Goal: Information Seeking & Learning: Check status

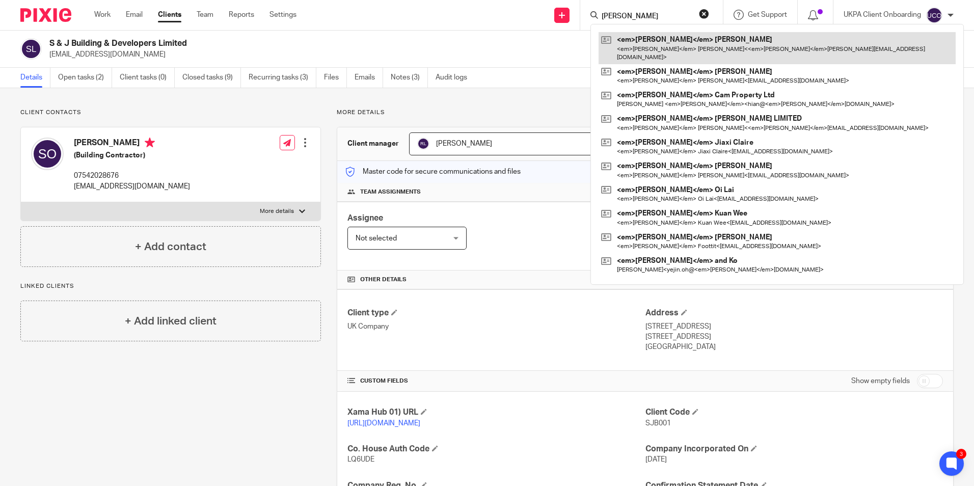
type input "lee"
click at [640, 48] on link at bounding box center [776, 48] width 357 height 32
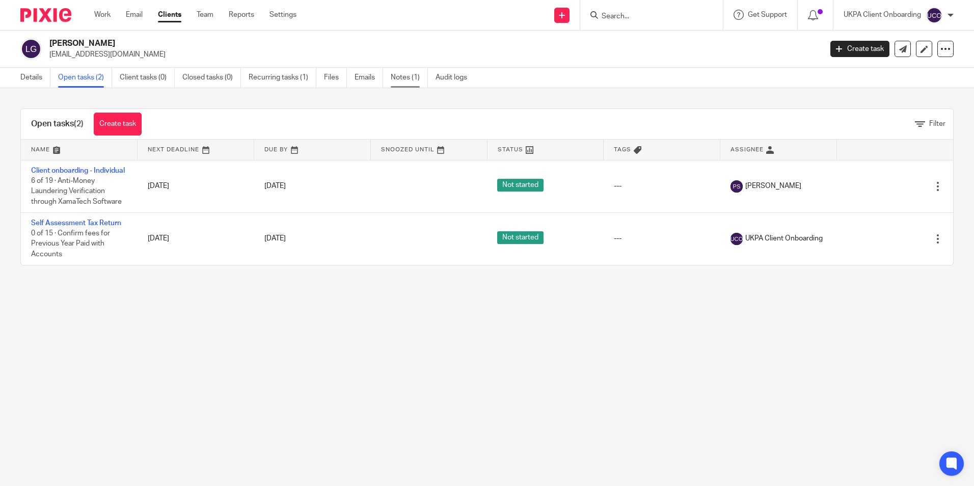
click at [401, 78] on link "Notes (1)" at bounding box center [409, 78] width 37 height 20
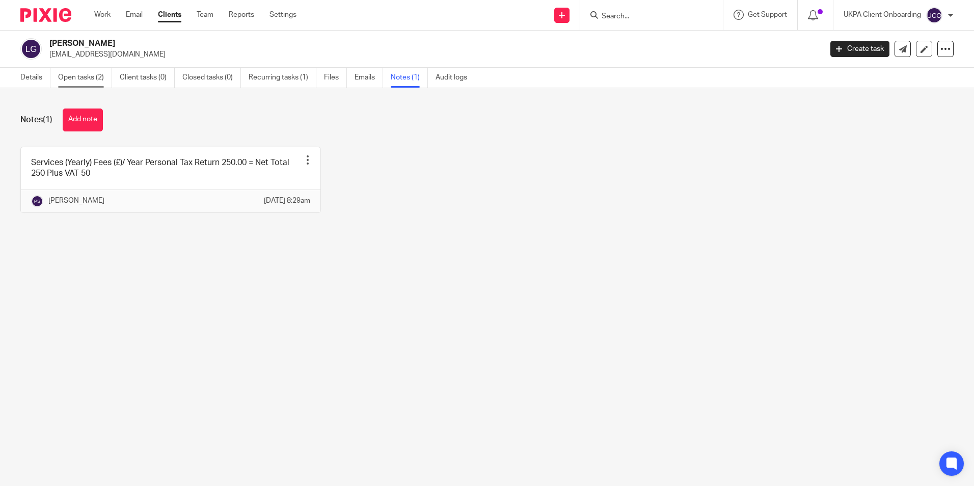
click at [87, 80] on link "Open tasks (2)" at bounding box center [85, 78] width 54 height 20
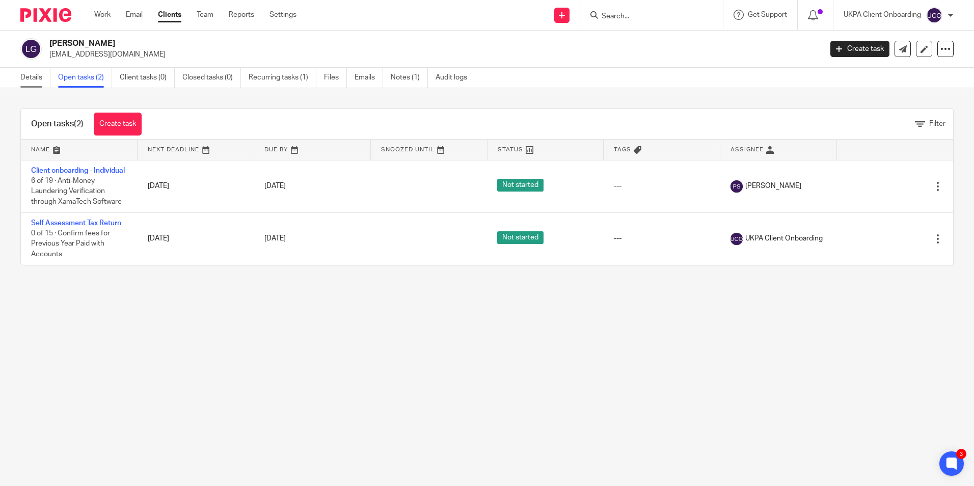
click at [37, 78] on link "Details" at bounding box center [35, 78] width 30 height 20
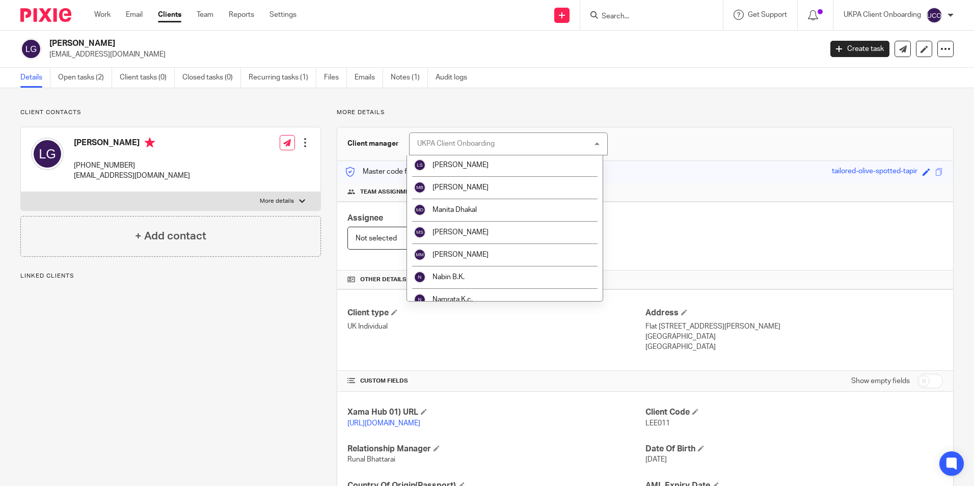
scroll to position [764, 0]
click at [465, 193] on li "[PERSON_NAME]" at bounding box center [505, 187] width 196 height 22
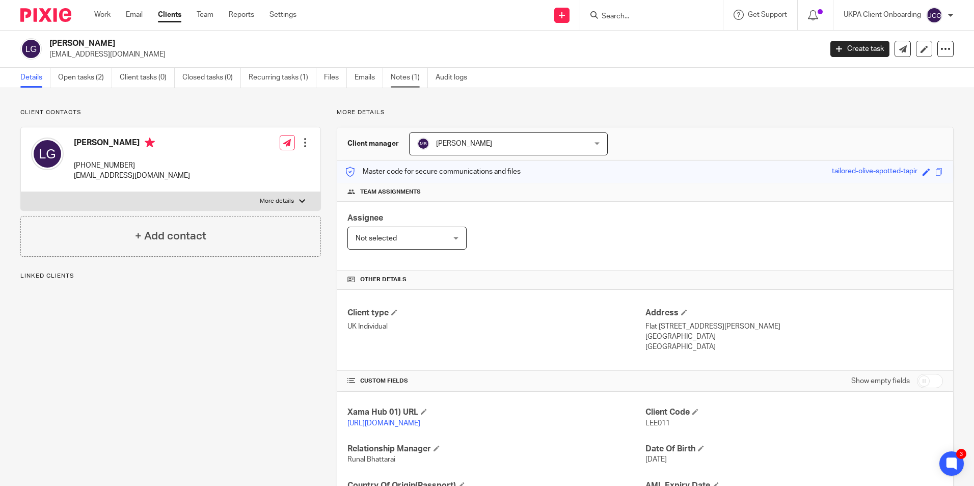
click at [406, 84] on link "Notes (1)" at bounding box center [409, 78] width 37 height 20
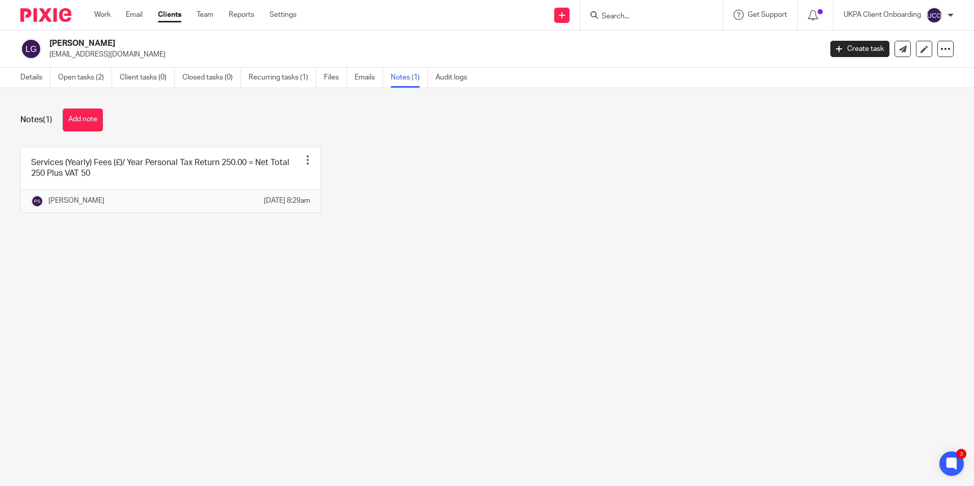
click at [639, 22] on div at bounding box center [651, 15] width 143 height 30
click at [637, 17] on input "Search" at bounding box center [646, 16] width 92 height 9
paste input "Kossworth Limited"
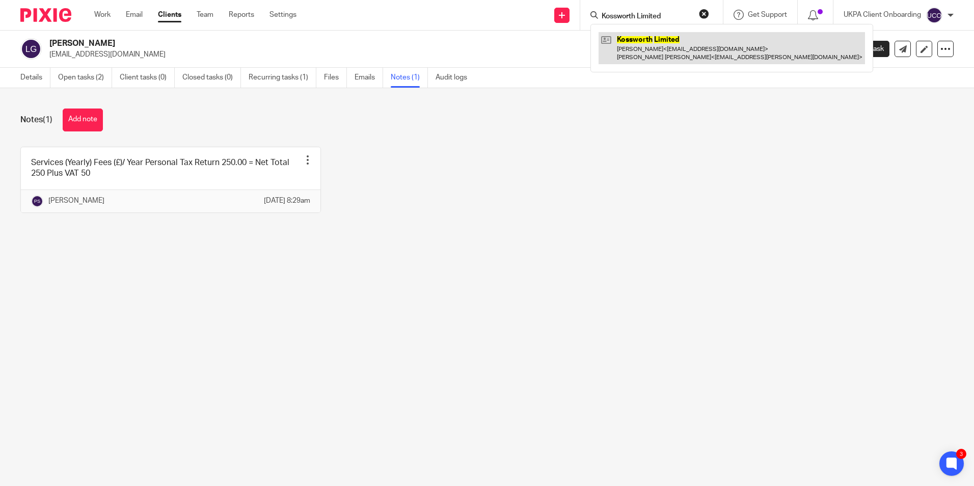
type input "Kossworth Limited"
click at [641, 39] on link at bounding box center [731, 48] width 266 height 32
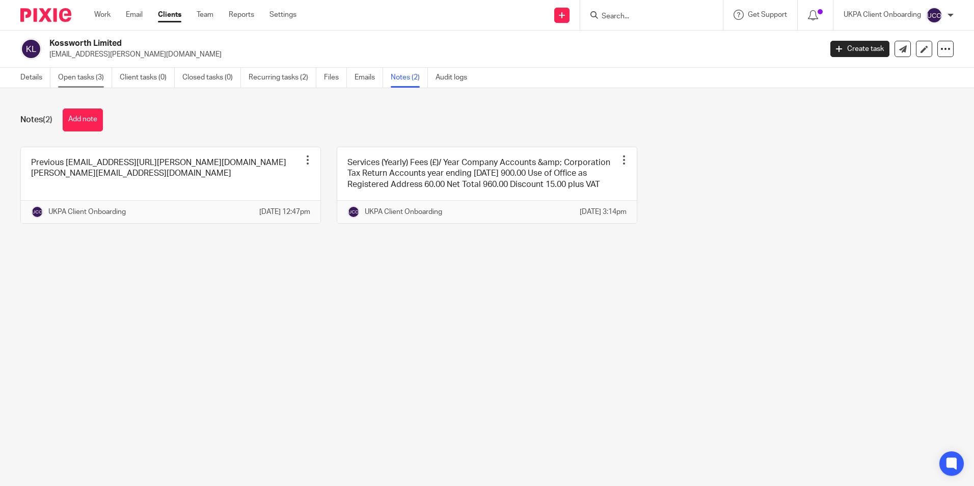
click at [91, 81] on link "Open tasks (3)" at bounding box center [85, 78] width 54 height 20
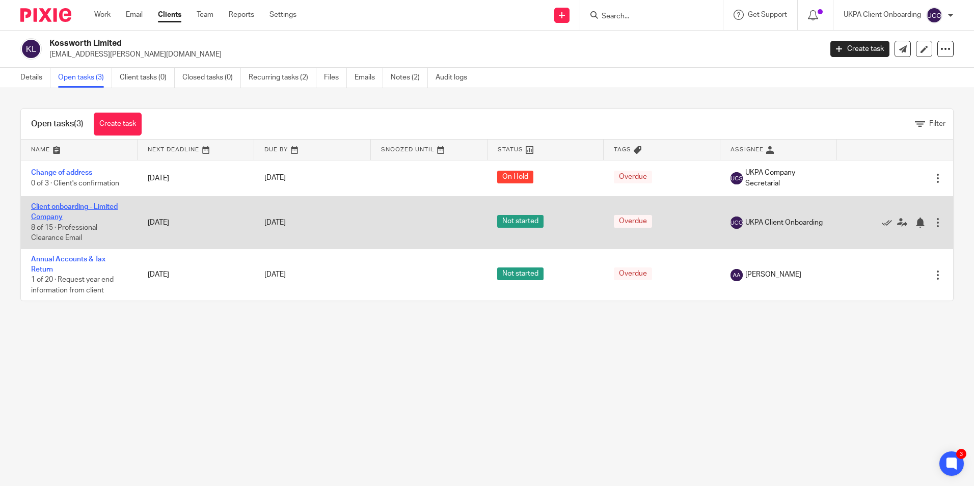
click at [79, 205] on link "Client onboarding - Limited Company" at bounding box center [74, 211] width 87 height 17
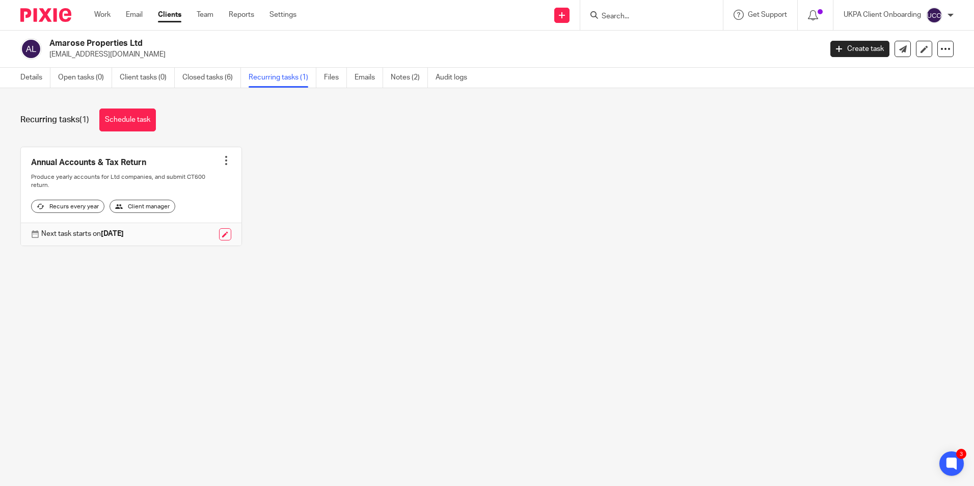
click at [625, 20] on input "Search" at bounding box center [646, 16] width 92 height 9
click at [625, 19] on input "Search" at bounding box center [646, 16] width 92 height 9
paste input "[PERSON_NAME][EMAIL_ADDRESS][DOMAIN_NAME]>"
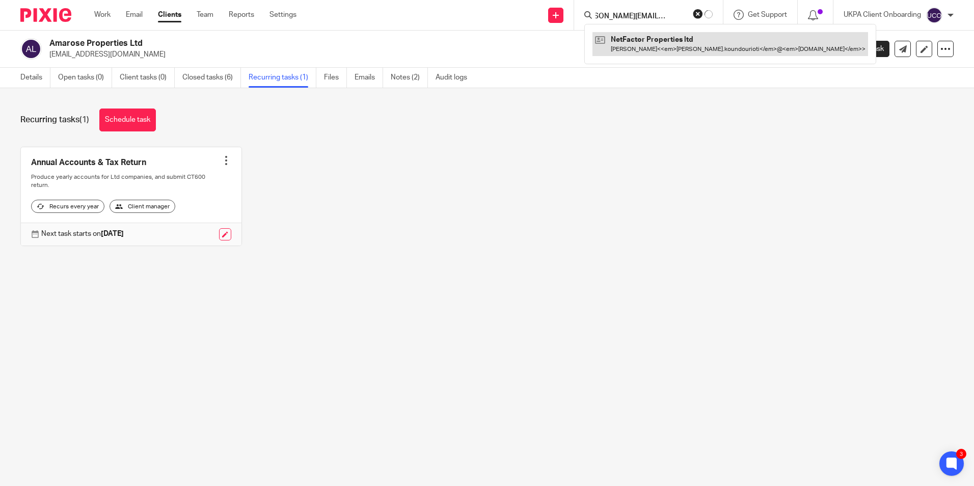
type input "paola.koundourioti@gmail.com>"
click at [647, 41] on link at bounding box center [730, 43] width 276 height 23
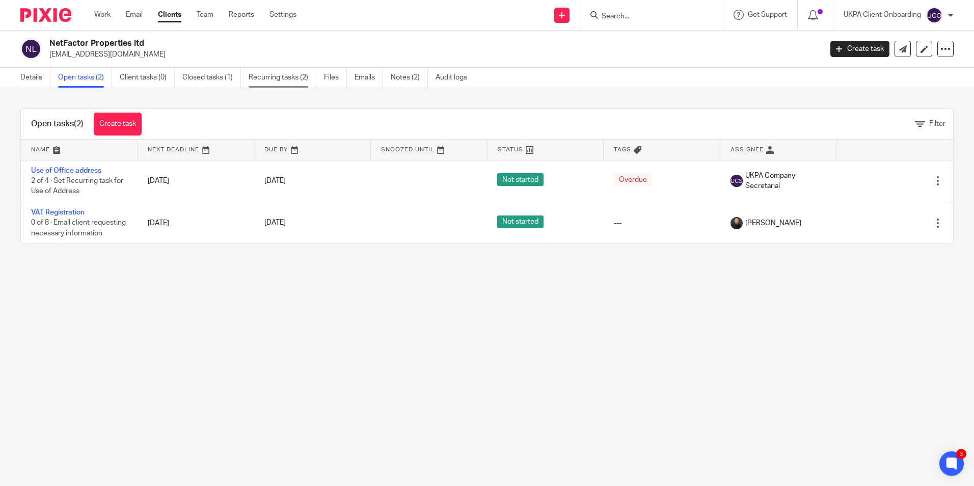
click at [267, 80] on link "Recurring tasks (2)" at bounding box center [283, 78] width 68 height 20
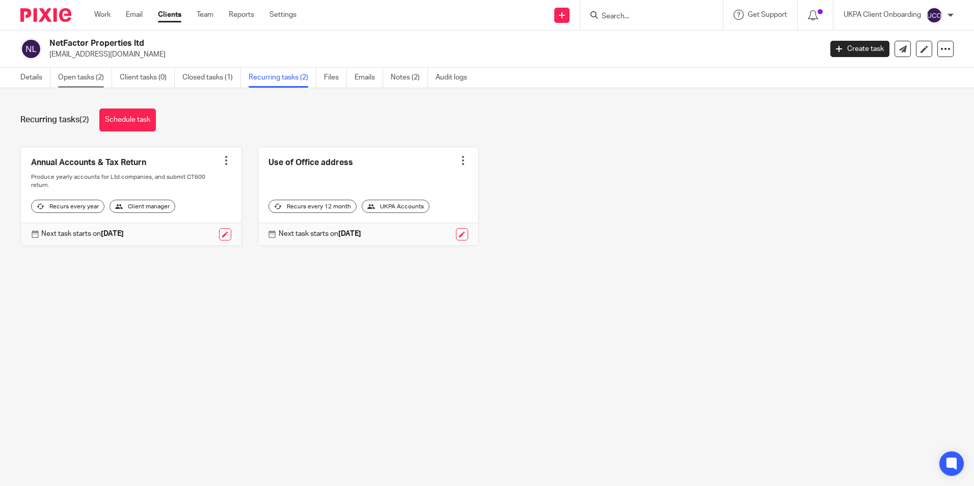
click at [78, 83] on link "Open tasks (2)" at bounding box center [85, 78] width 54 height 20
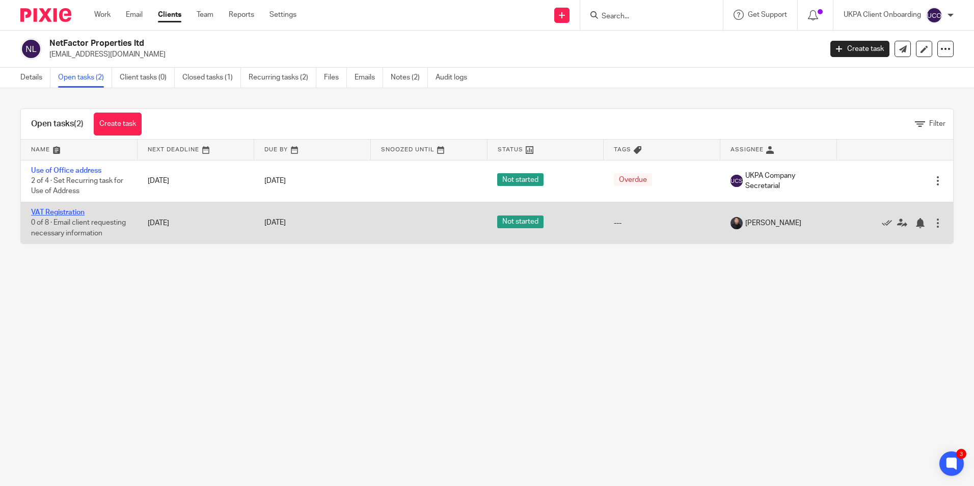
click at [51, 212] on link "VAT Registration" at bounding box center [57, 212] width 53 height 7
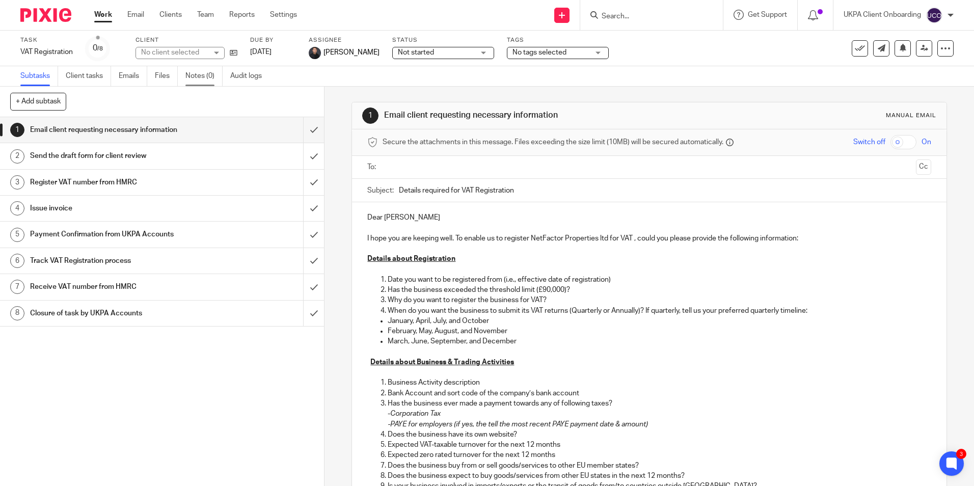
click at [196, 73] on link "Notes (0)" at bounding box center [203, 76] width 37 height 20
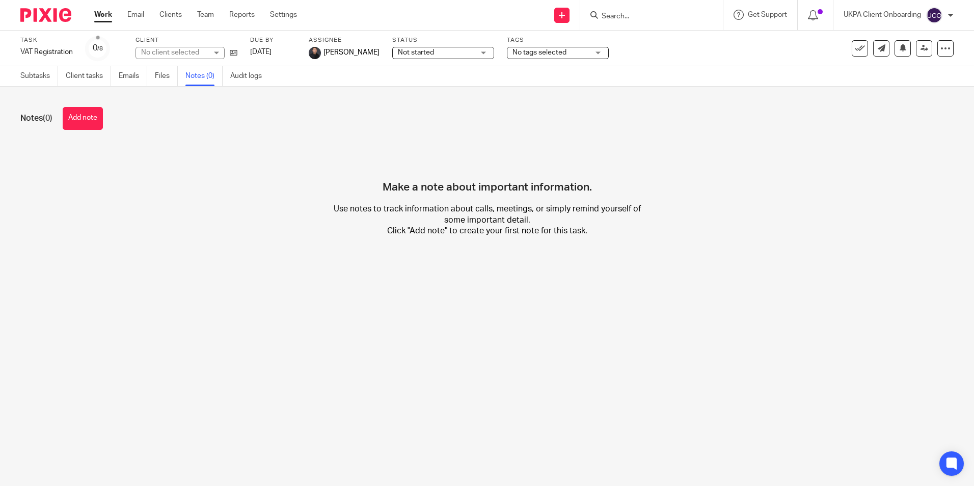
click at [88, 120] on button "Add note" at bounding box center [83, 118] width 40 height 23
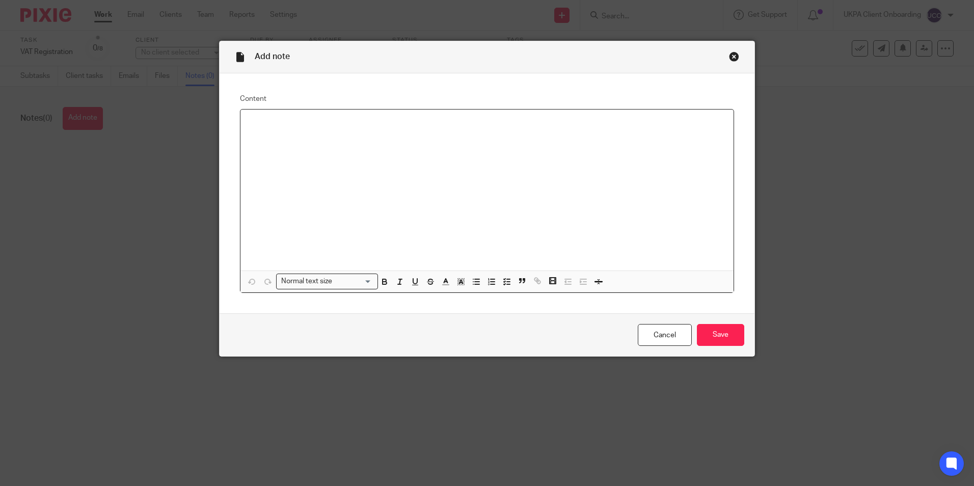
click at [285, 135] on div at bounding box center [486, 189] width 493 height 161
paste div
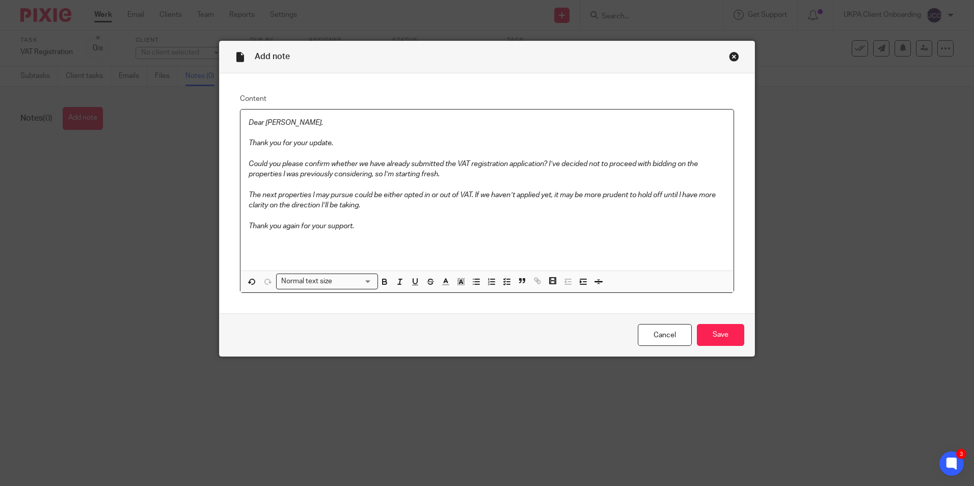
drag, startPoint x: 352, startPoint y: 216, endPoint x: 249, endPoint y: 225, distance: 103.7
click at [248, 221] on div "Dear Jyoti, Thank you for your update. Could you please confirm whether we have…" at bounding box center [486, 189] width 493 height 161
click at [363, 228] on p "T" at bounding box center [487, 226] width 477 height 10
drag, startPoint x: 357, startPoint y: 216, endPoint x: 245, endPoint y: 216, distance: 111.0
click at [249, 216] on p "hank you again for your support." at bounding box center [487, 215] width 477 height 10
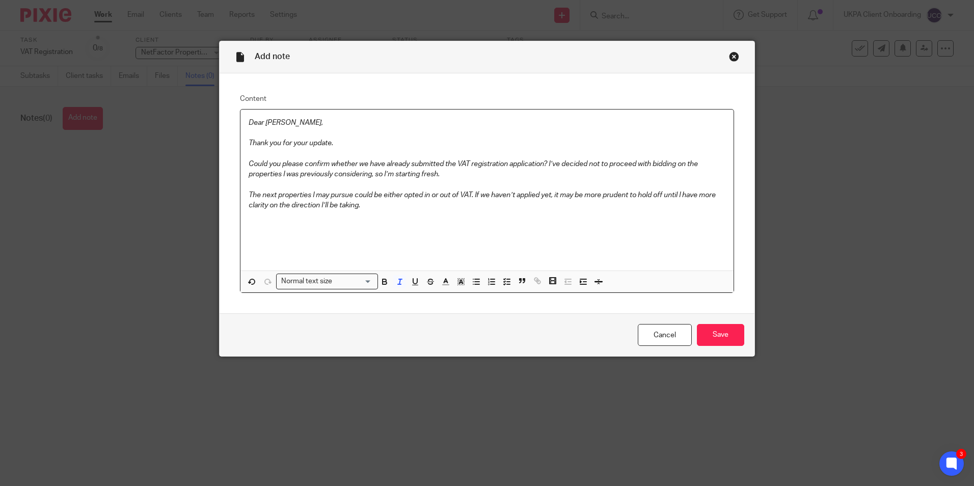
click at [249, 123] on em "Dear Jyoti," at bounding box center [286, 122] width 74 height 7
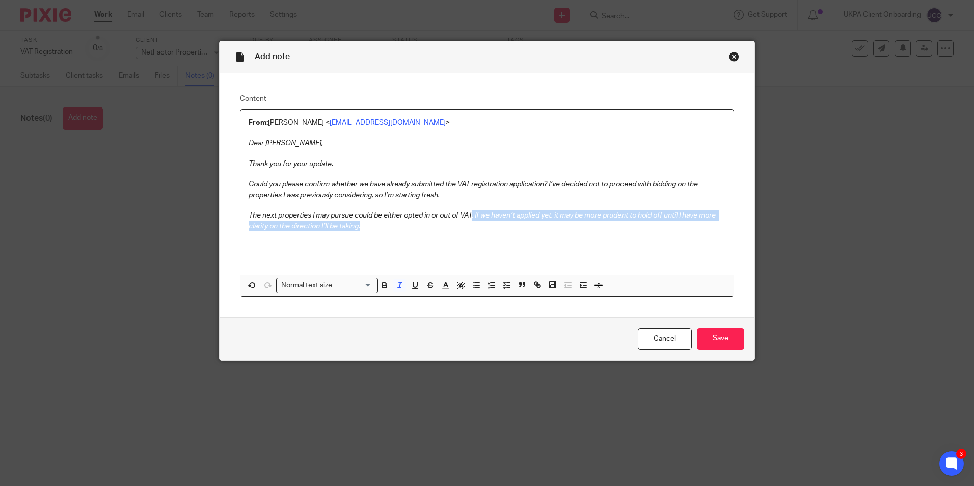
drag, startPoint x: 470, startPoint y: 215, endPoint x: 719, endPoint y: 228, distance: 249.9
click at [719, 228] on p "The next properties I may pursue could be either opted in or out of VAT. If we …" at bounding box center [487, 220] width 477 height 21
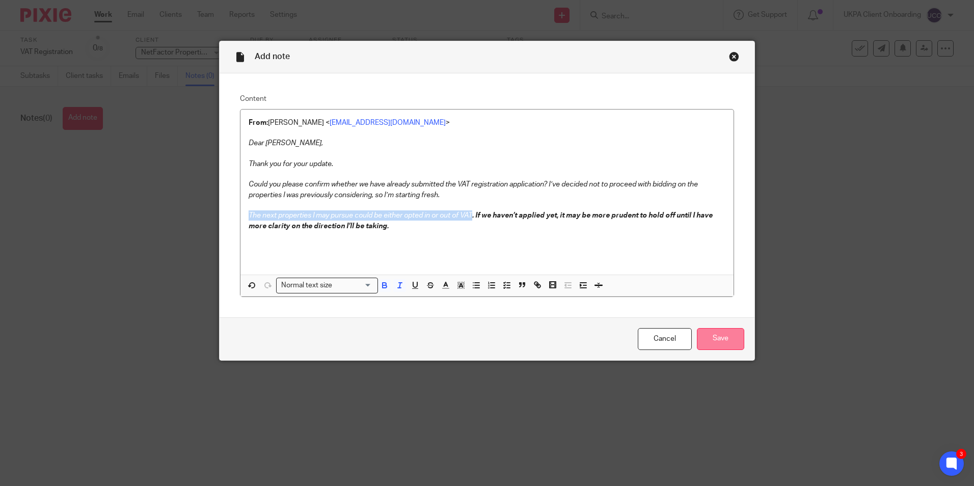
click at [707, 332] on input "Save" at bounding box center [720, 339] width 47 height 22
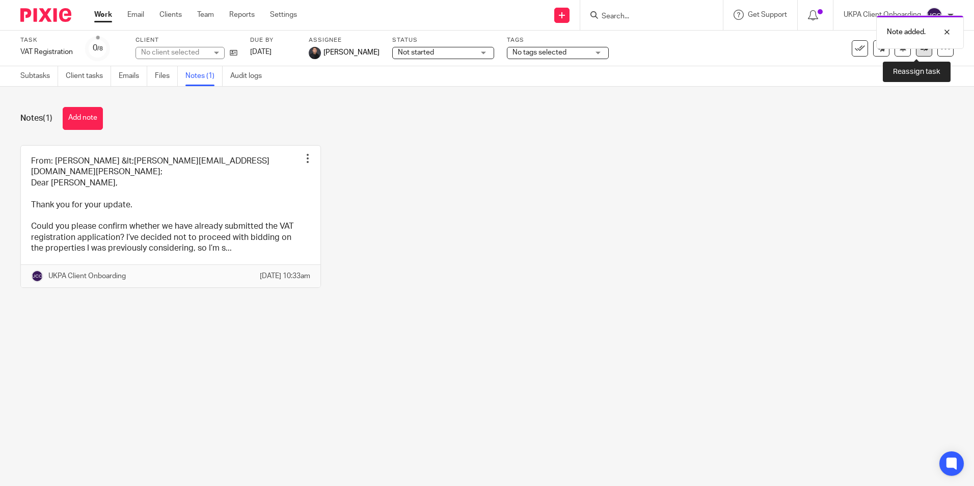
click at [916, 55] on link at bounding box center [924, 48] width 16 height 16
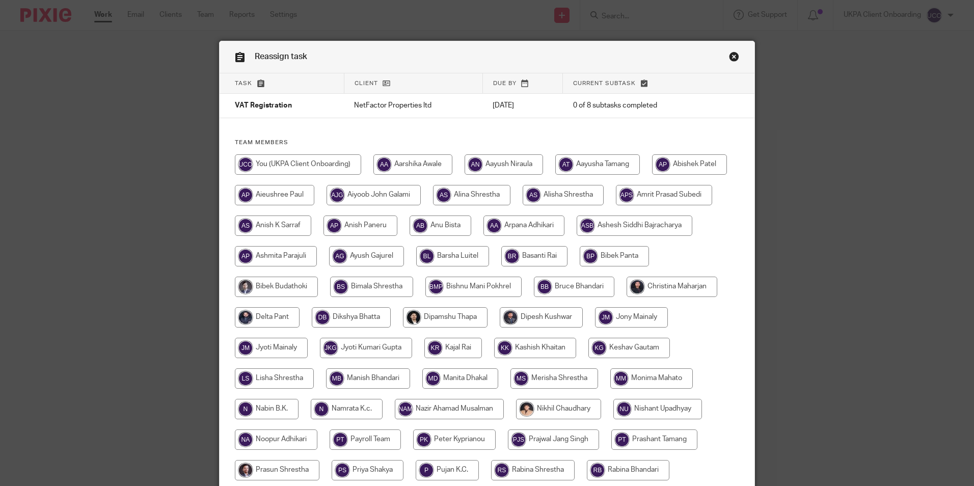
scroll to position [272, 0]
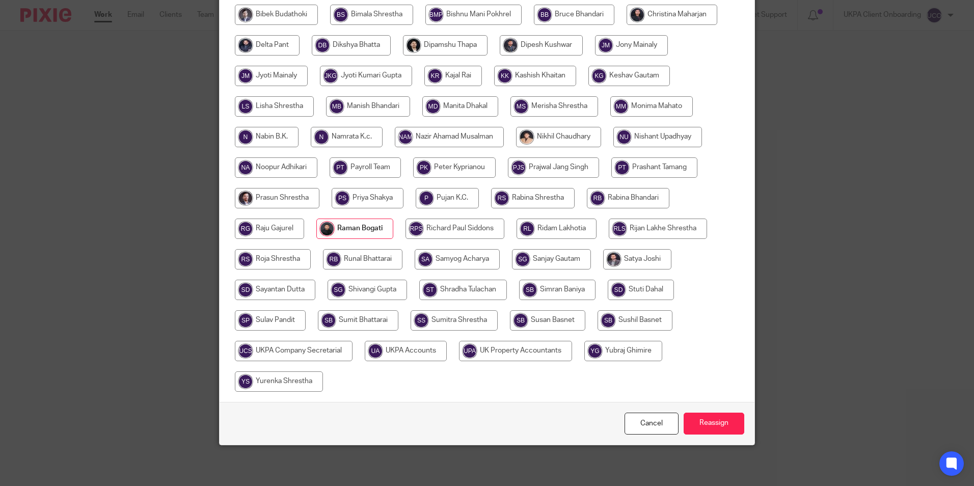
click at [447, 353] on input "radio" at bounding box center [406, 351] width 82 height 20
radio input "true"
click at [701, 427] on input "Reassign" at bounding box center [713, 424] width 61 height 22
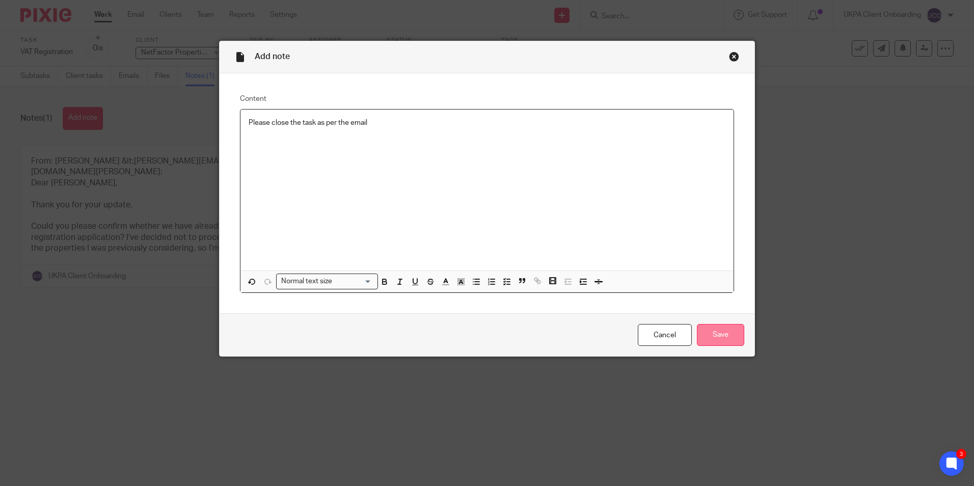
click at [697, 330] on input "Save" at bounding box center [720, 335] width 47 height 22
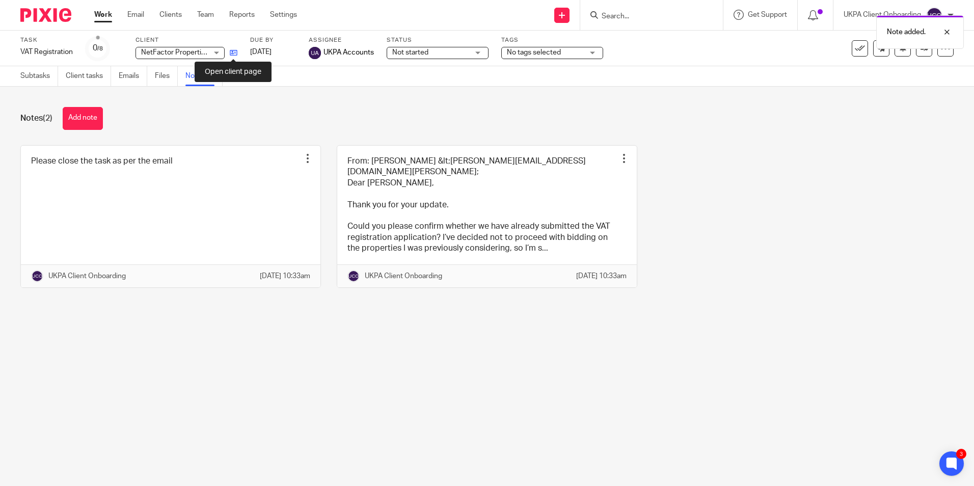
click at [234, 53] on icon at bounding box center [234, 53] width 8 height 8
click at [631, 19] on input "Search" at bounding box center [646, 16] width 92 height 9
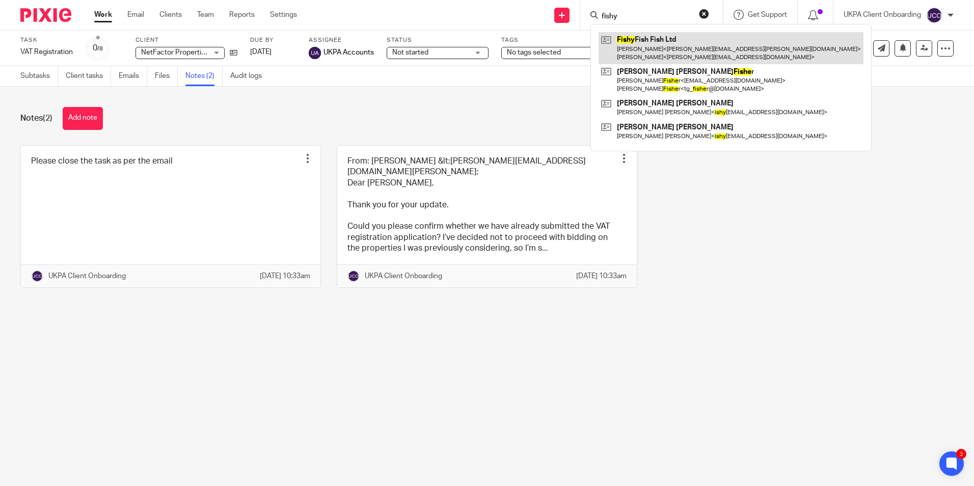
type input "fishy"
click at [647, 48] on link at bounding box center [730, 48] width 265 height 32
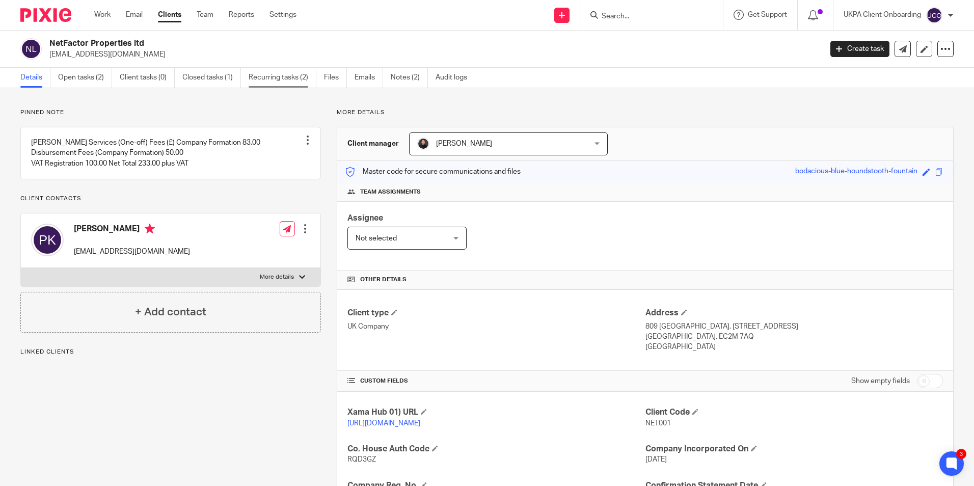
click at [280, 80] on link "Recurring tasks (2)" at bounding box center [283, 78] width 68 height 20
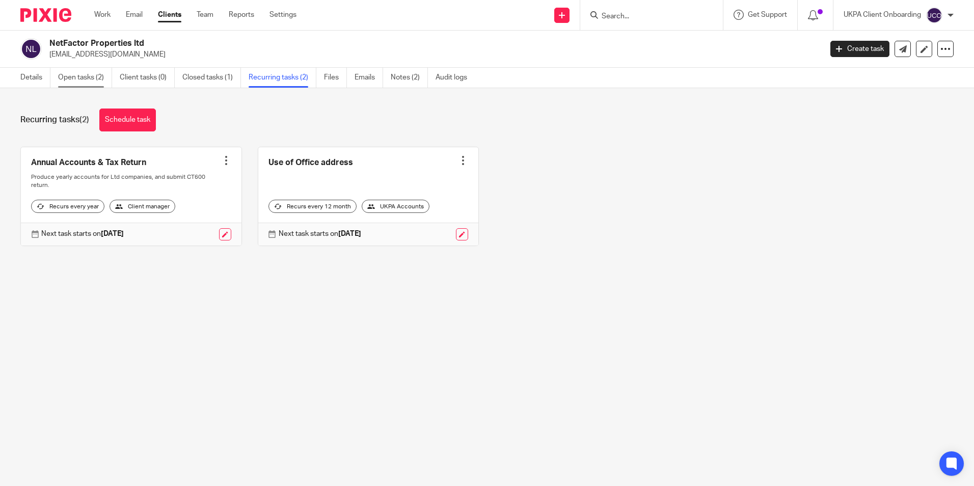
click at [101, 82] on link "Open tasks (2)" at bounding box center [85, 78] width 54 height 20
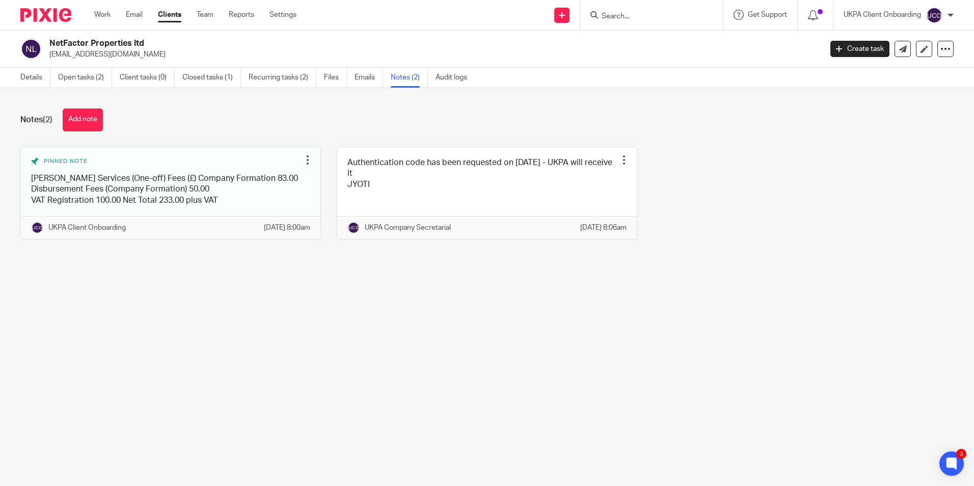
click at [632, 11] on form at bounding box center [654, 15] width 108 height 13
click at [635, 17] on input "Search" at bounding box center [646, 16] width 92 height 9
type input "[PERSON_NAME]"
click at [176, 16] on link "Clients" at bounding box center [169, 15] width 23 height 10
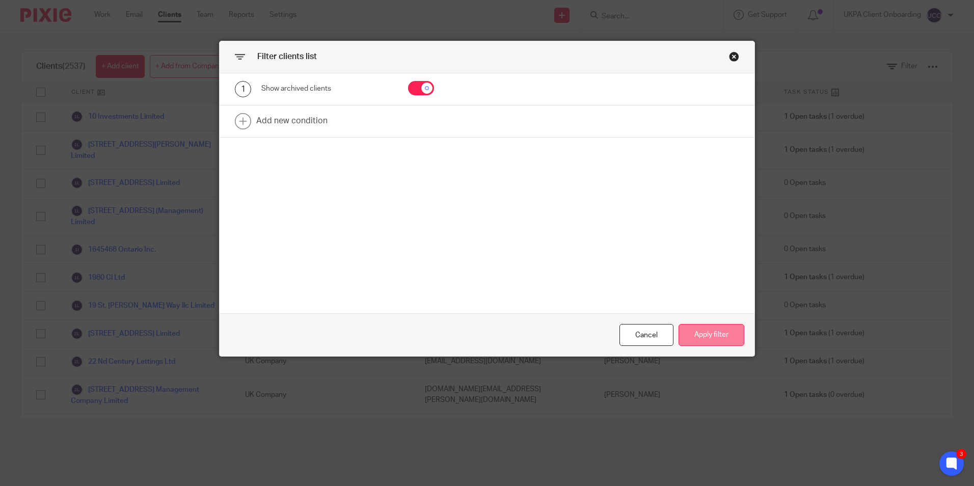
click at [694, 332] on button "Apply filter" at bounding box center [711, 335] width 66 height 22
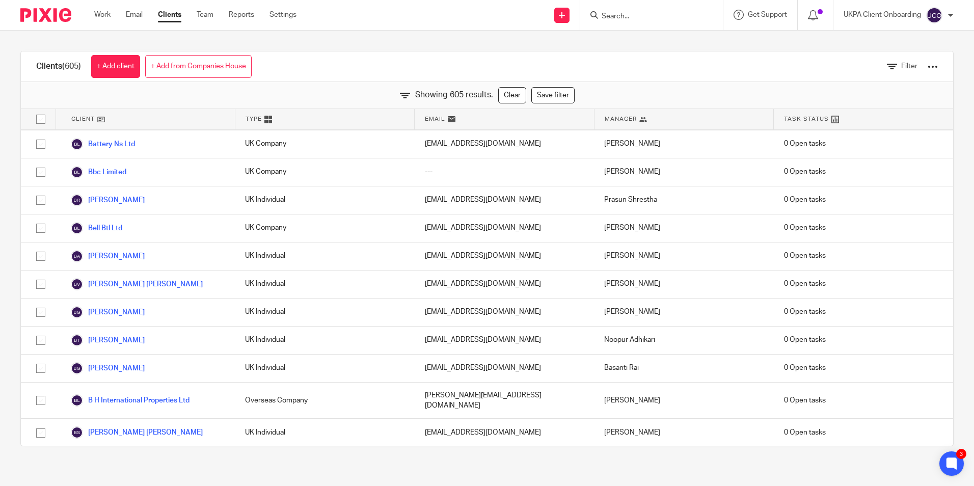
scroll to position [2005, 0]
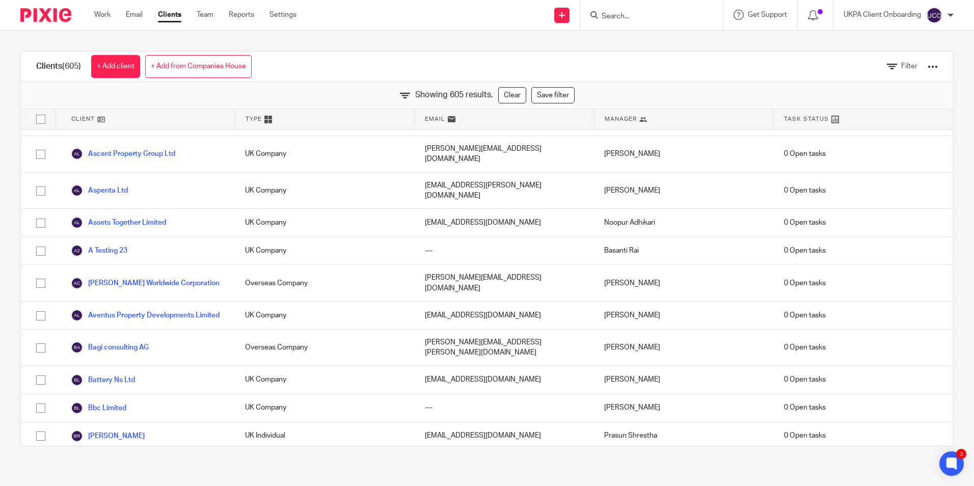
click at [112, 458] on link "Bell Btl Ltd" at bounding box center [96, 464] width 51 height 12
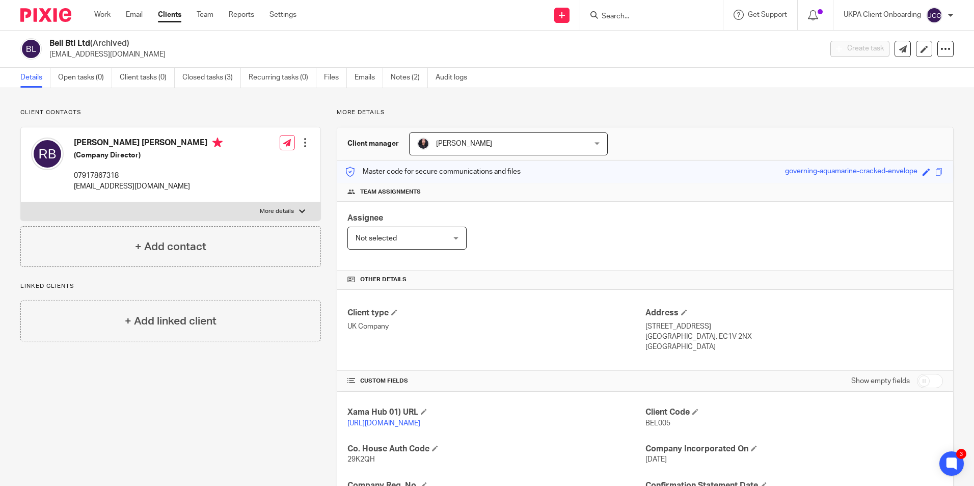
click at [635, 17] on input "Search" at bounding box center [646, 16] width 92 height 9
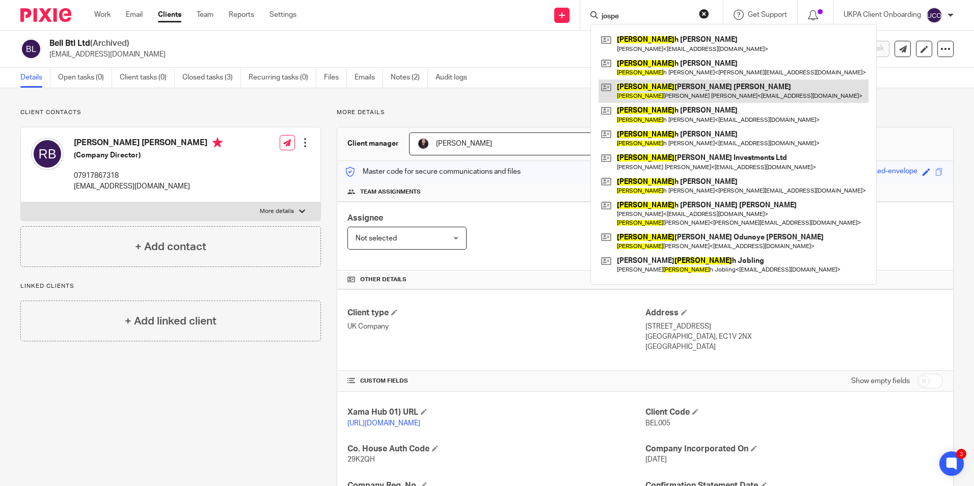
type input "jospe"
click at [648, 88] on link at bounding box center [733, 90] width 270 height 23
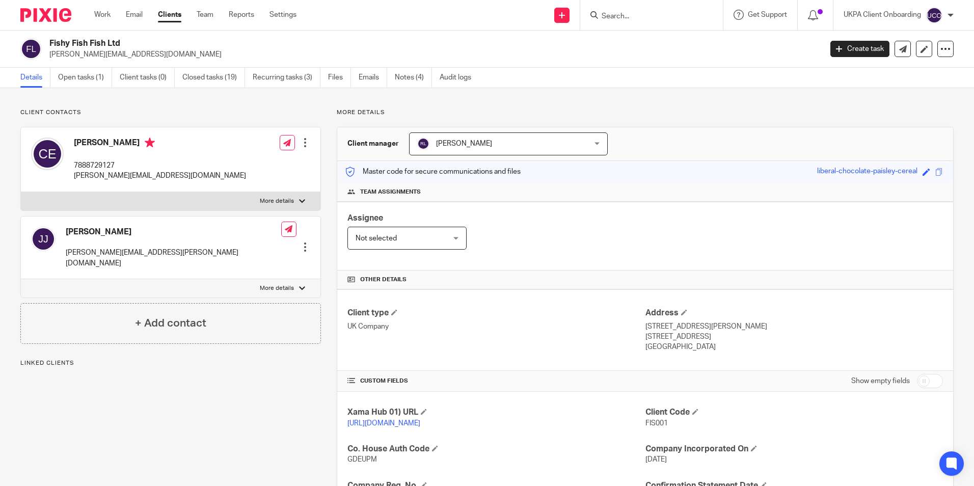
scroll to position [208, 0]
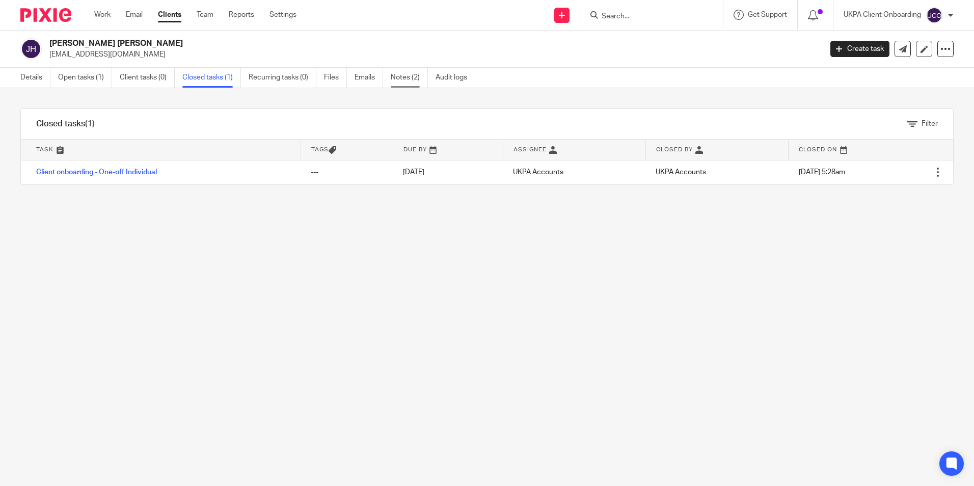
click at [404, 87] on link "Notes (2)" at bounding box center [409, 78] width 37 height 20
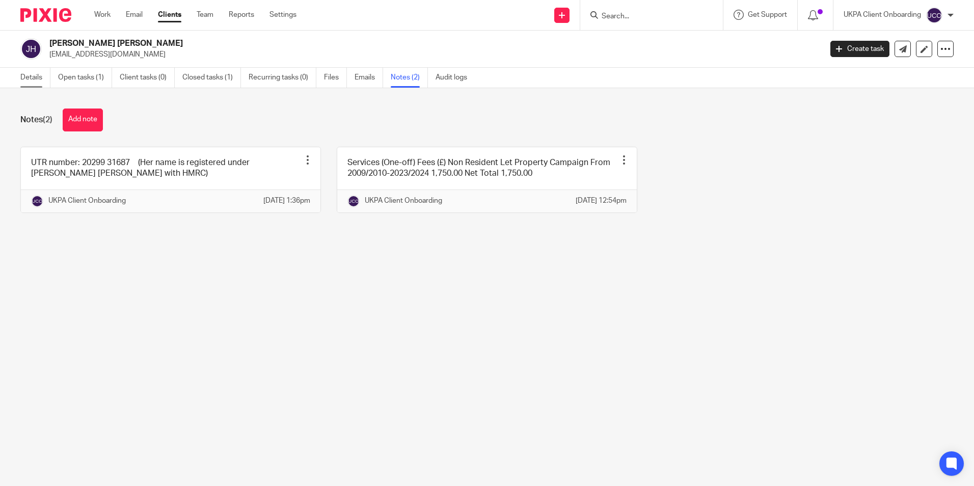
click at [36, 76] on link "Details" at bounding box center [35, 78] width 30 height 20
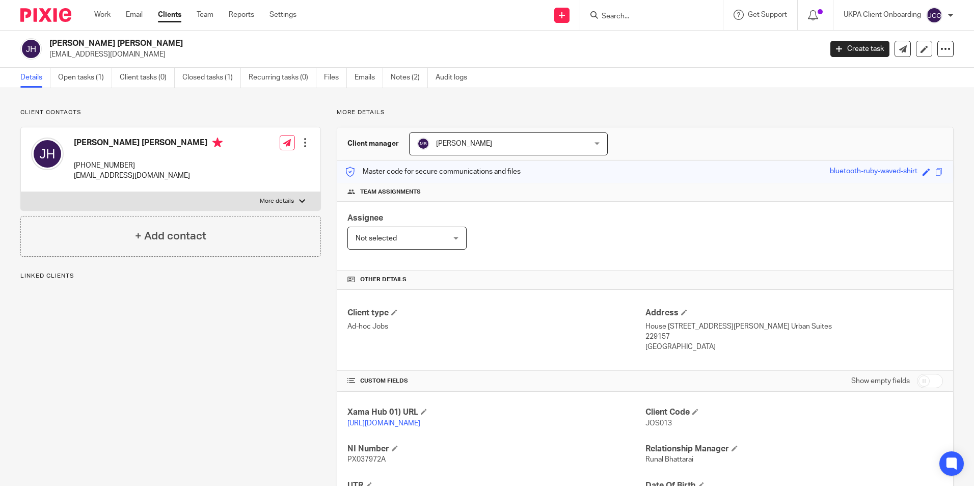
scroll to position [135, 0]
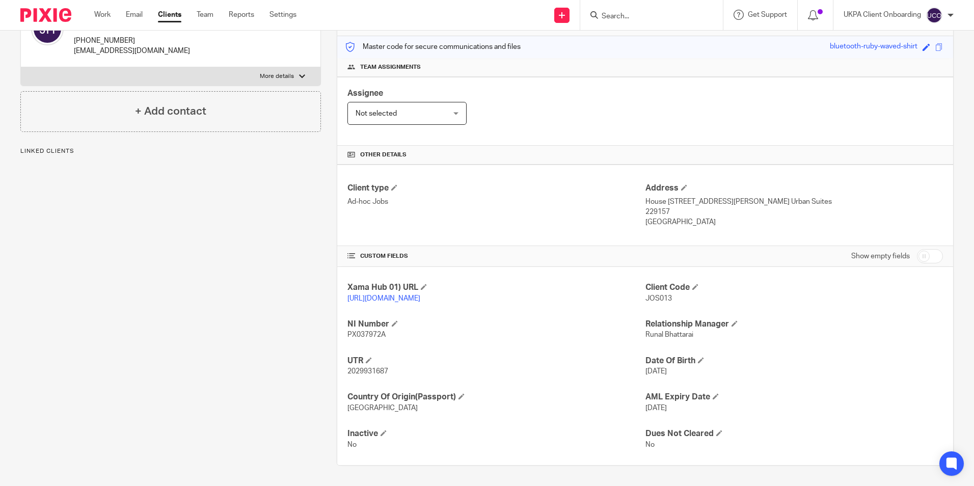
click at [375, 371] on span "2029931687" at bounding box center [367, 371] width 41 height 7
copy span "2029931687"
click at [374, 371] on span "2029931687" at bounding box center [367, 371] width 41 height 7
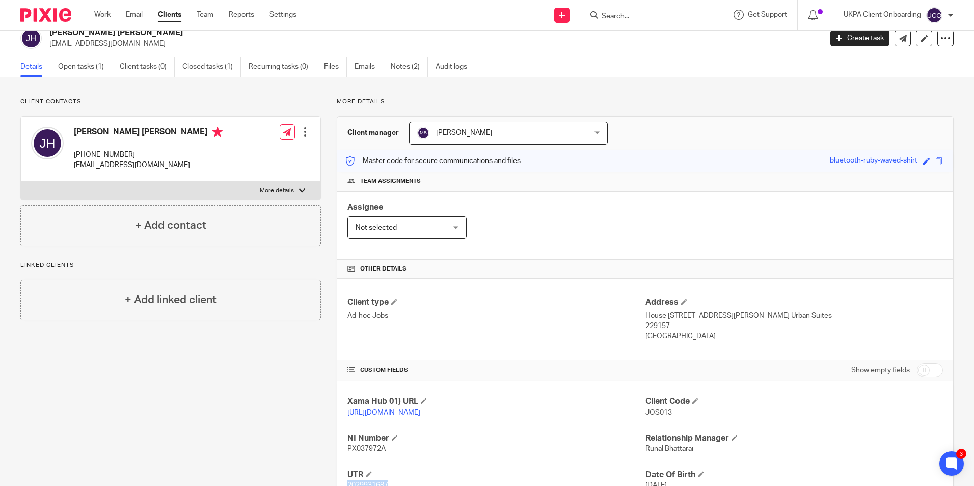
scroll to position [0, 0]
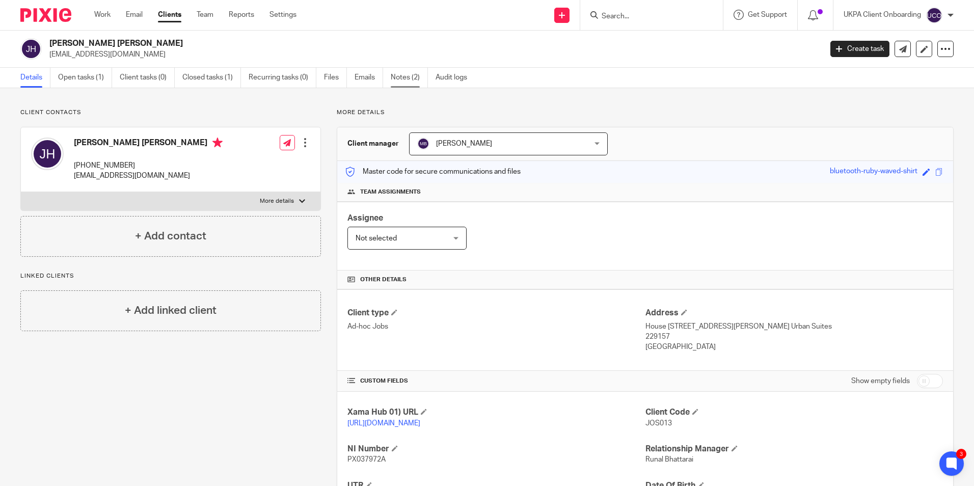
click at [408, 83] on link "Notes (2)" at bounding box center [409, 78] width 37 height 20
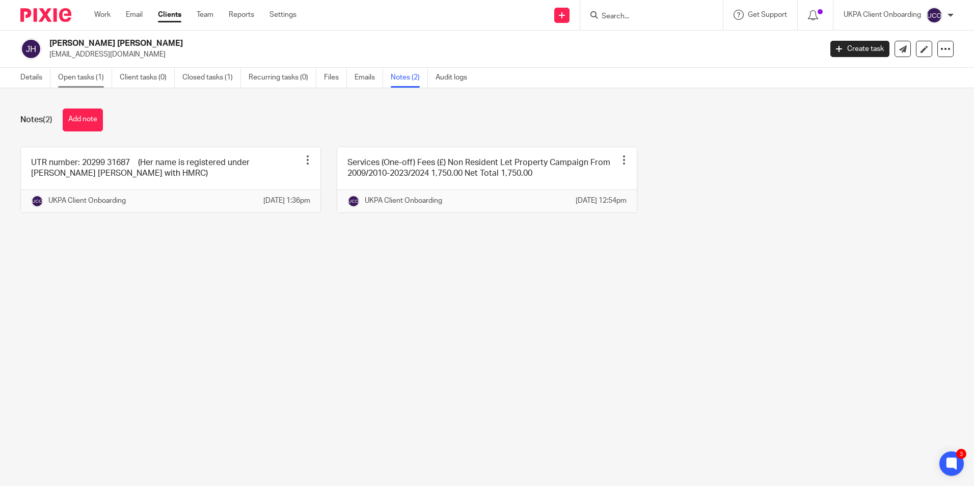
click at [84, 81] on link "Open tasks (1)" at bounding box center [85, 78] width 54 height 20
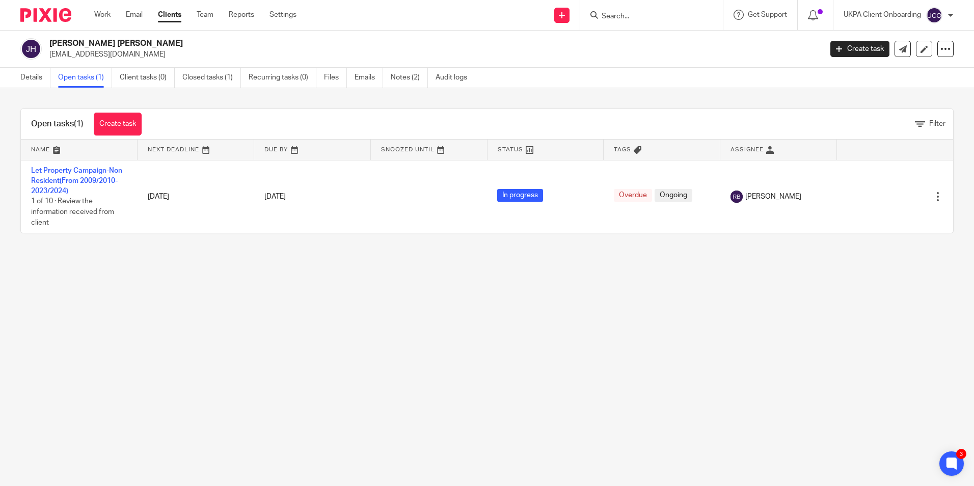
click at [636, 15] on input "Search" at bounding box center [646, 16] width 92 height 9
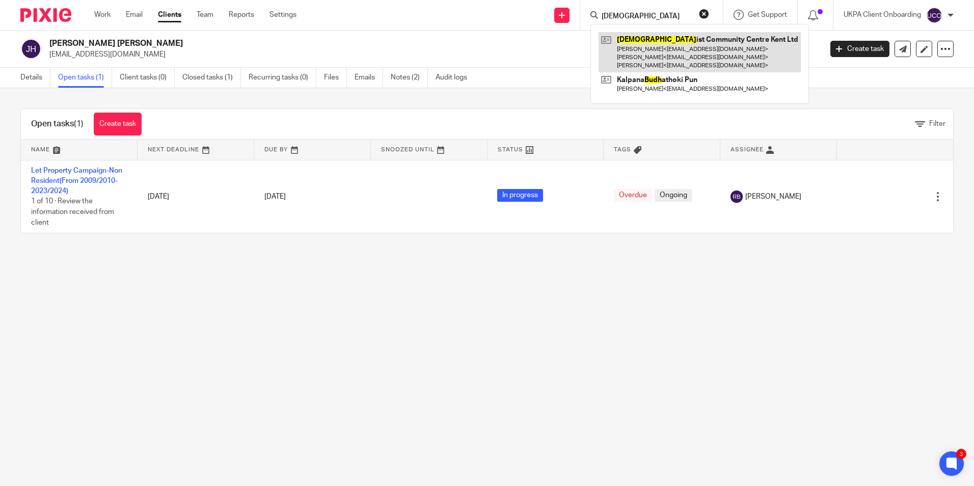
type input "buddh"
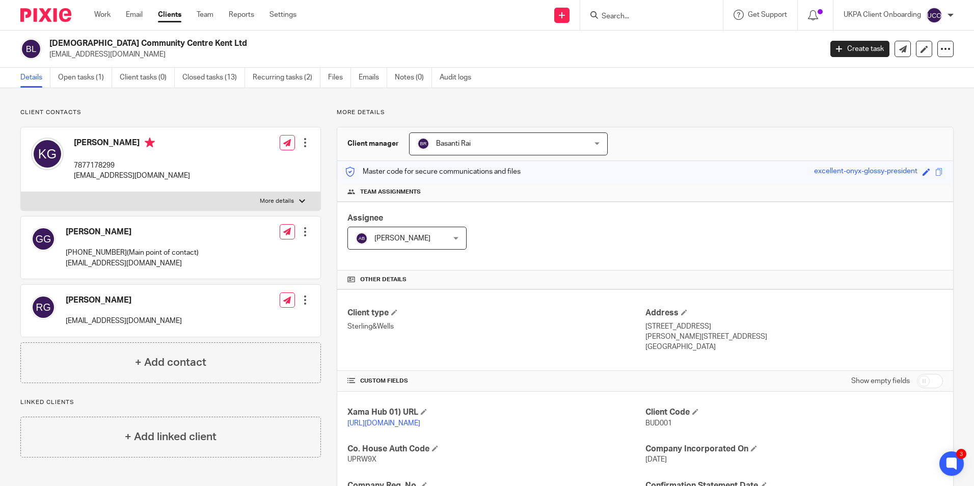
click at [642, 16] on input "Search" at bounding box center [646, 16] width 92 height 9
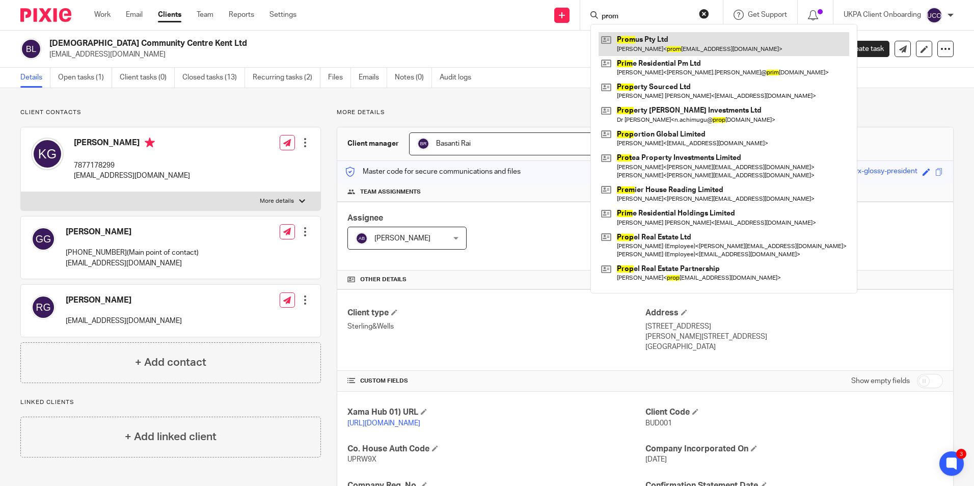
type input "prom"
click at [659, 45] on link at bounding box center [723, 43] width 251 height 23
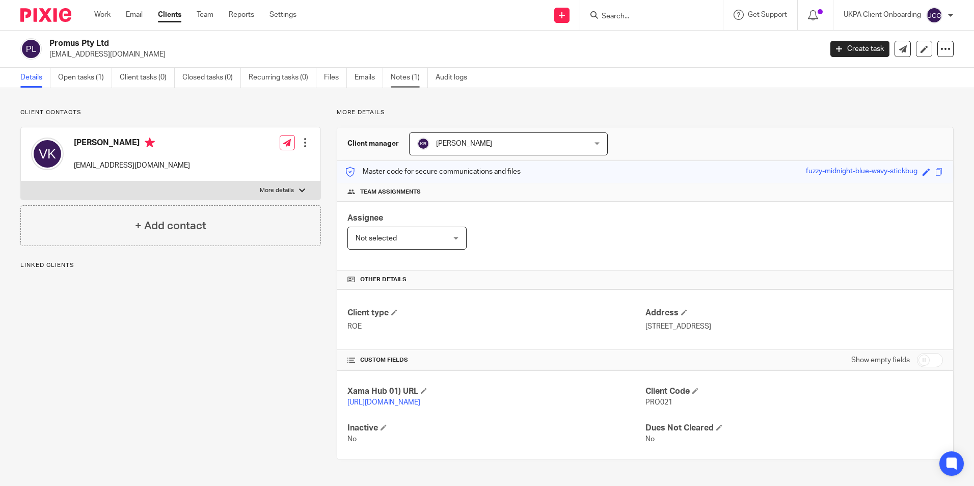
click at [407, 82] on link "Notes (1)" at bounding box center [409, 78] width 37 height 20
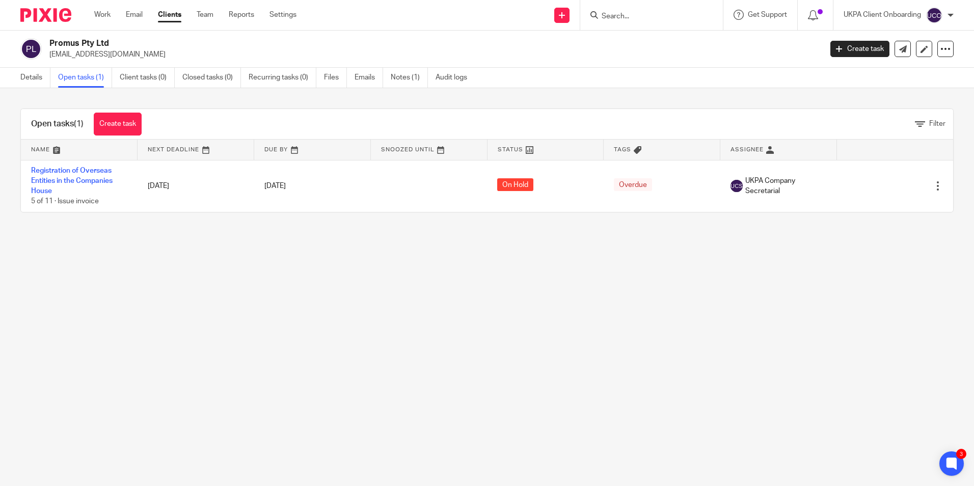
click at [613, 18] on input "Search" at bounding box center [646, 16] width 92 height 9
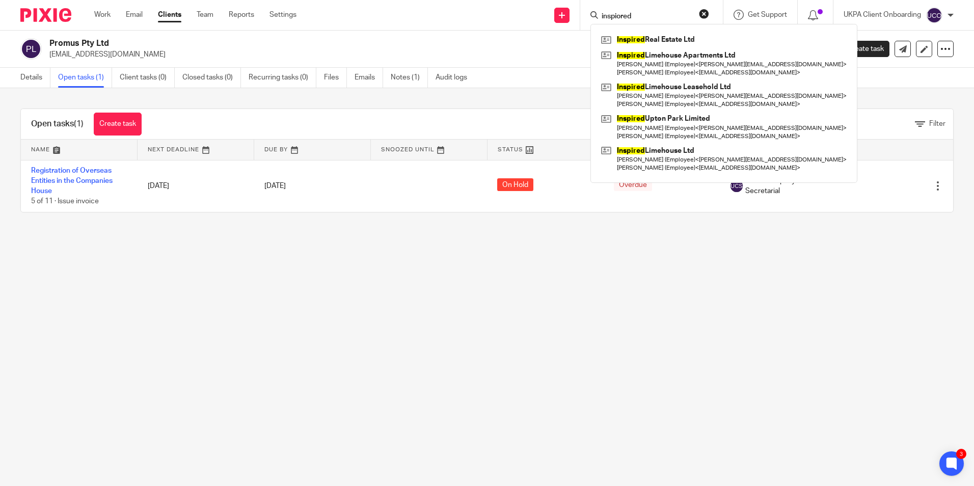
type input "inspiored"
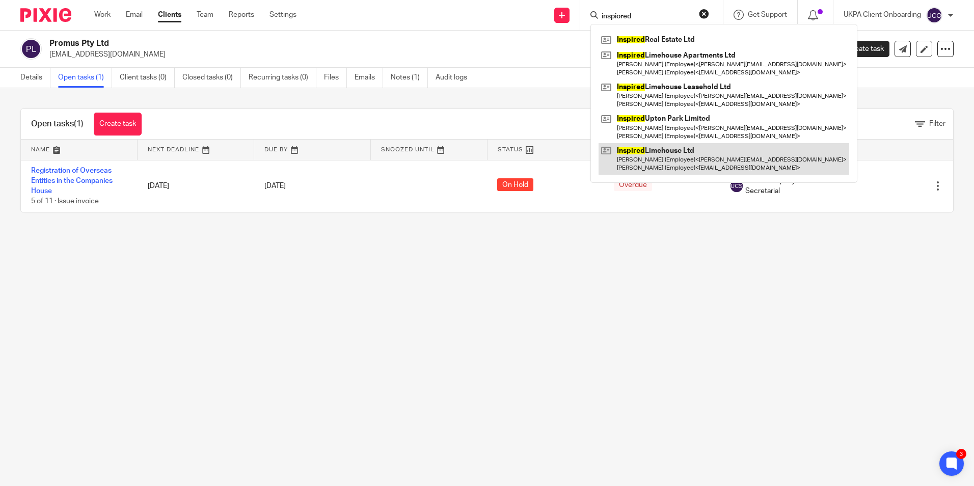
click at [650, 151] on link at bounding box center [723, 159] width 251 height 32
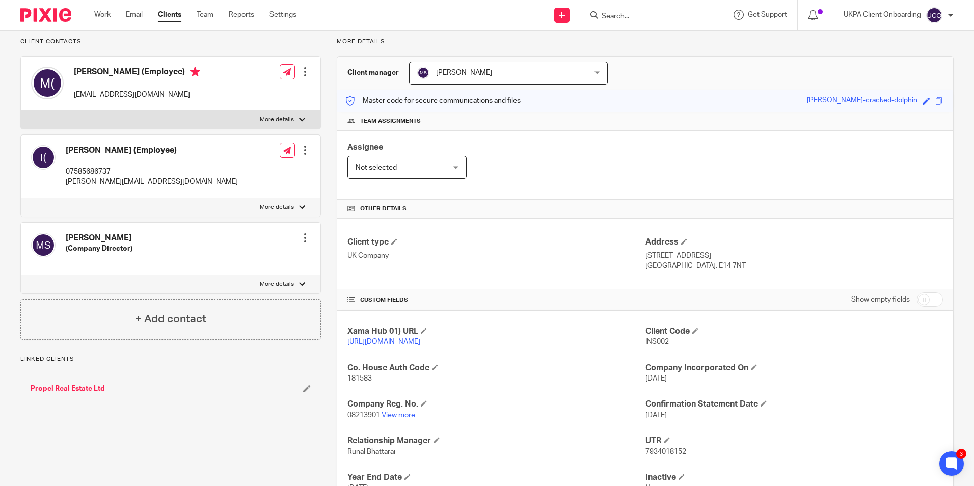
scroll to position [151, 0]
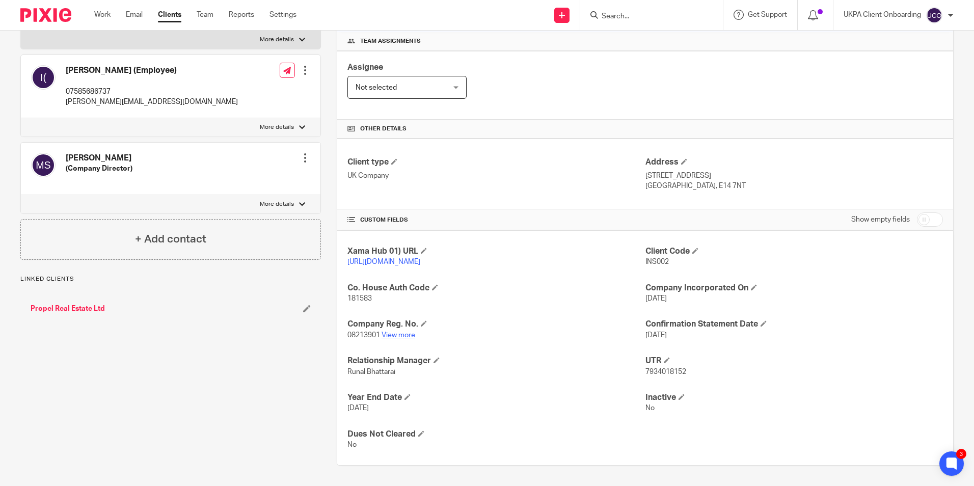
click at [390, 335] on link "View more" at bounding box center [398, 335] width 34 height 7
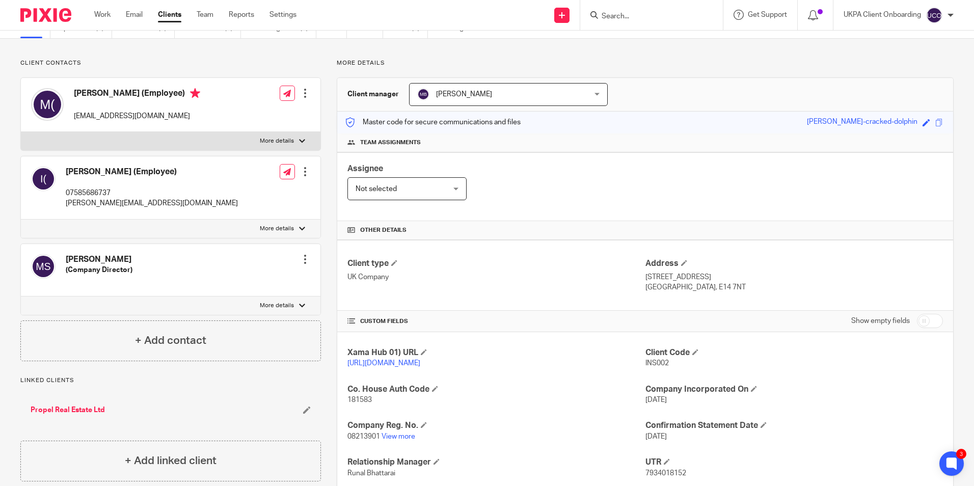
scroll to position [0, 0]
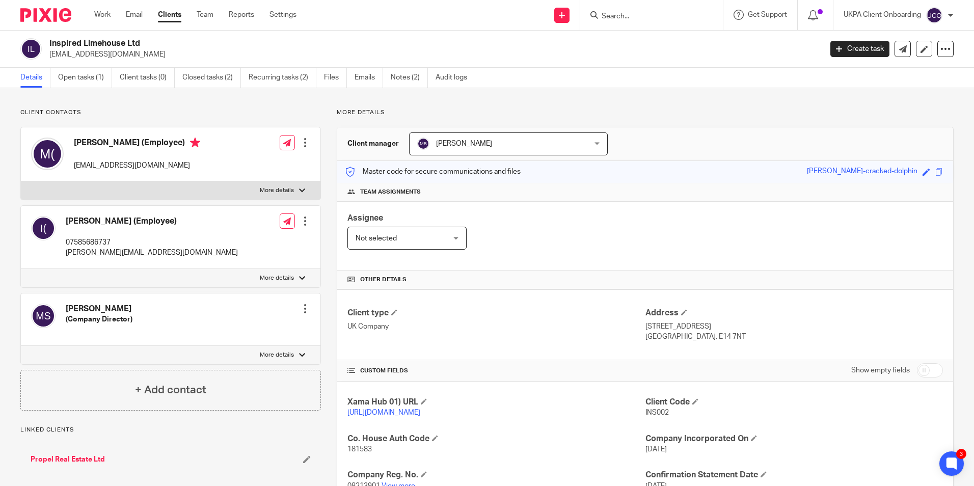
click at [112, 42] on h2 "Inspired Limehouse Ltd" at bounding box center [355, 43] width 612 height 11
copy div "Inspired Limehouse Ltd"
drag, startPoint x: 74, startPoint y: 140, endPoint x: 139, endPoint y: 142, distance: 64.2
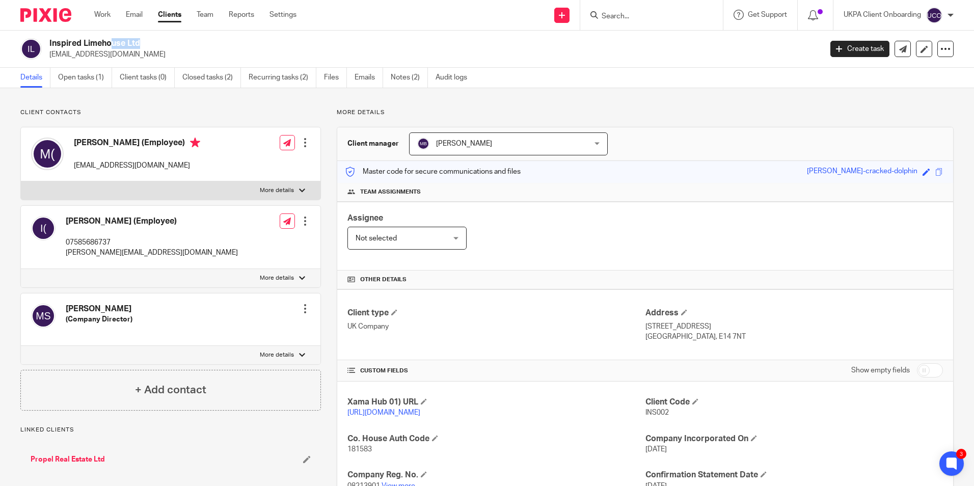
click at [139, 142] on h4 "[PERSON_NAME] (Employee)" at bounding box center [137, 144] width 126 height 13
copy h4 "Mila Cazmirovich"
click at [645, 21] on input "Search" at bounding box center [646, 16] width 92 height 9
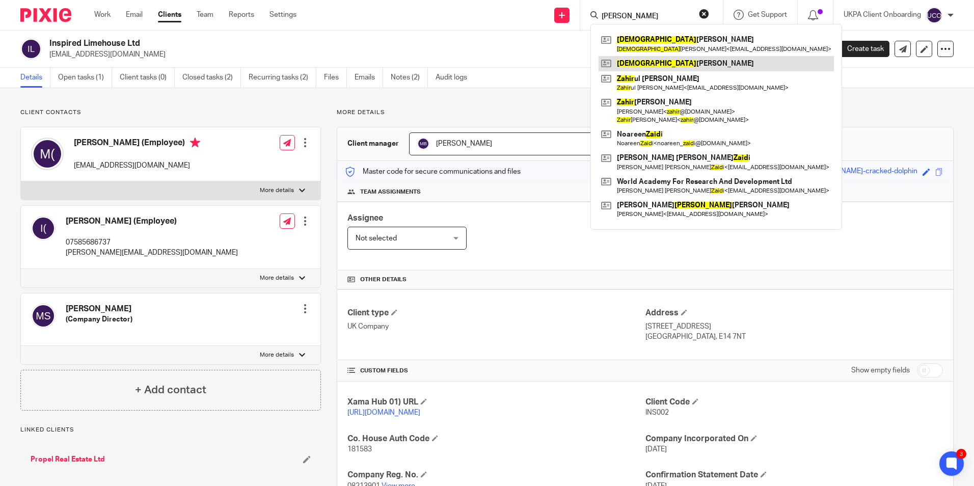
type input "zahid"
click at [639, 64] on link at bounding box center [715, 63] width 235 height 15
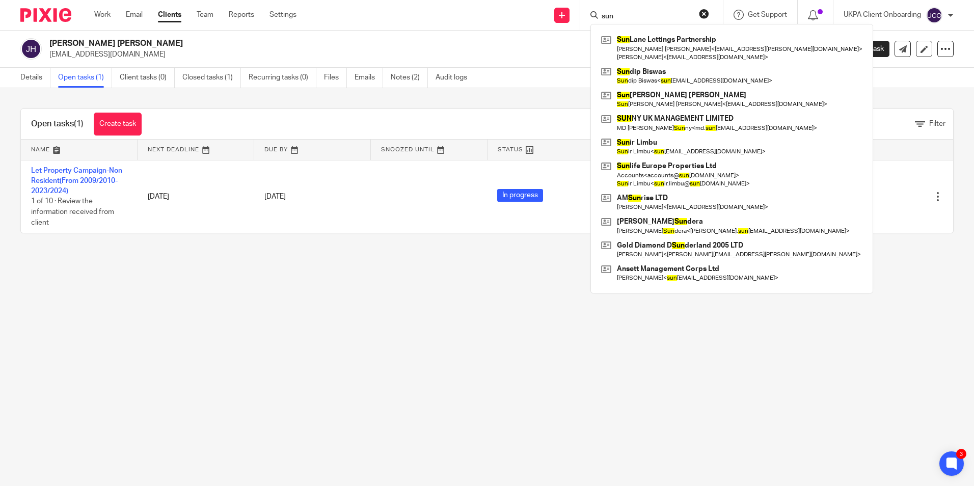
click at [628, 14] on input "sun" at bounding box center [646, 16] width 92 height 9
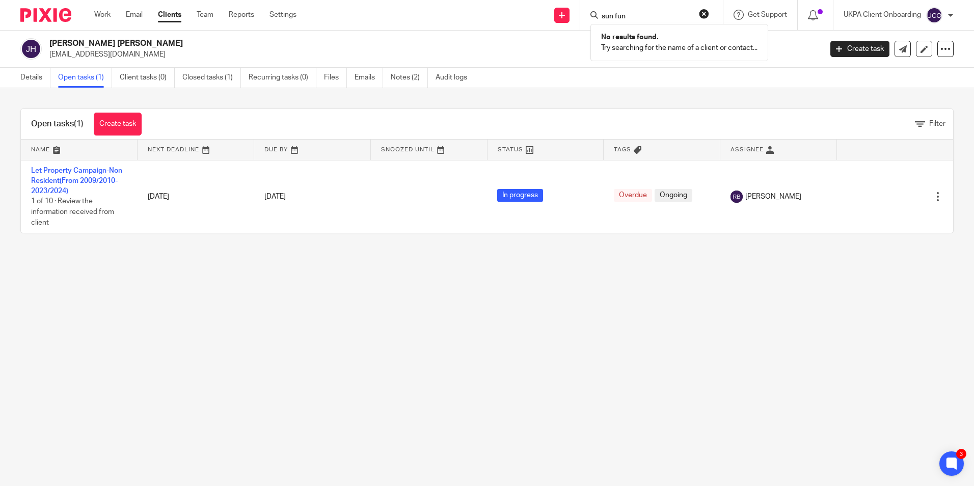
click at [628, 14] on input "sun fun" at bounding box center [646, 16] width 92 height 9
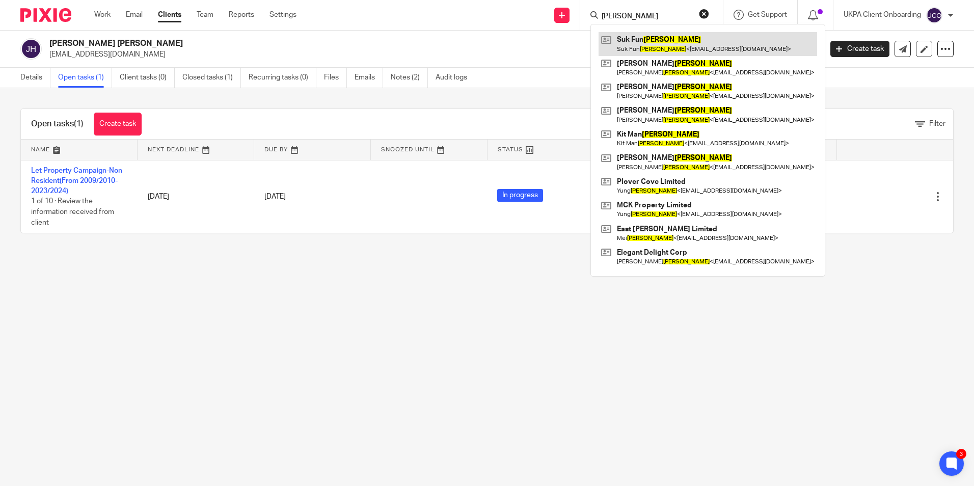
type input "wong"
click at [626, 49] on link at bounding box center [707, 43] width 218 height 23
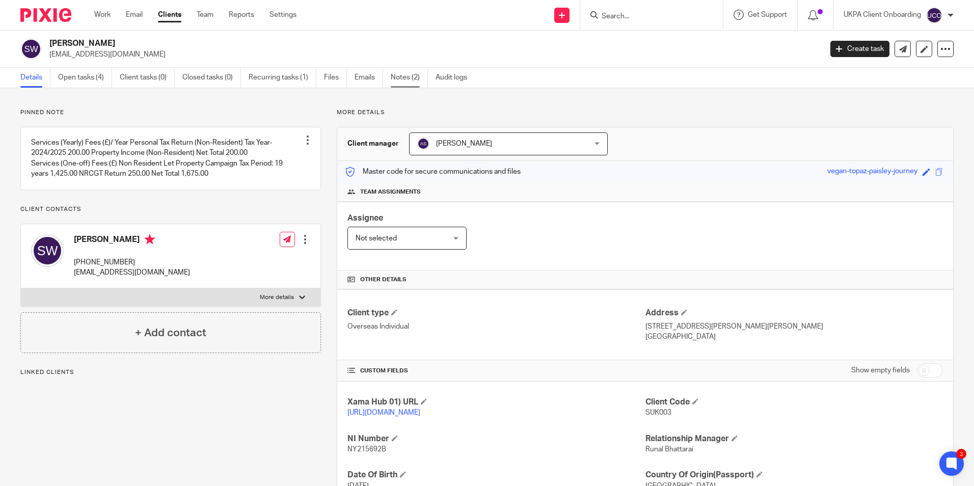
click at [415, 73] on link "Notes (2)" at bounding box center [409, 78] width 37 height 20
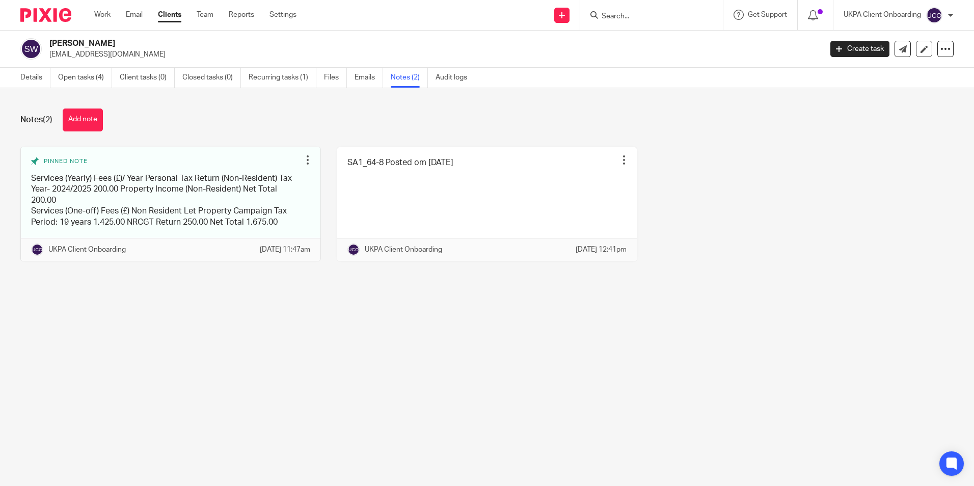
click at [79, 59] on p "[EMAIL_ADDRESS][DOMAIN_NAME]" at bounding box center [431, 54] width 765 height 10
copy main "[EMAIL_ADDRESS][DOMAIN_NAME] Create task Update from Companies House Export dat…"
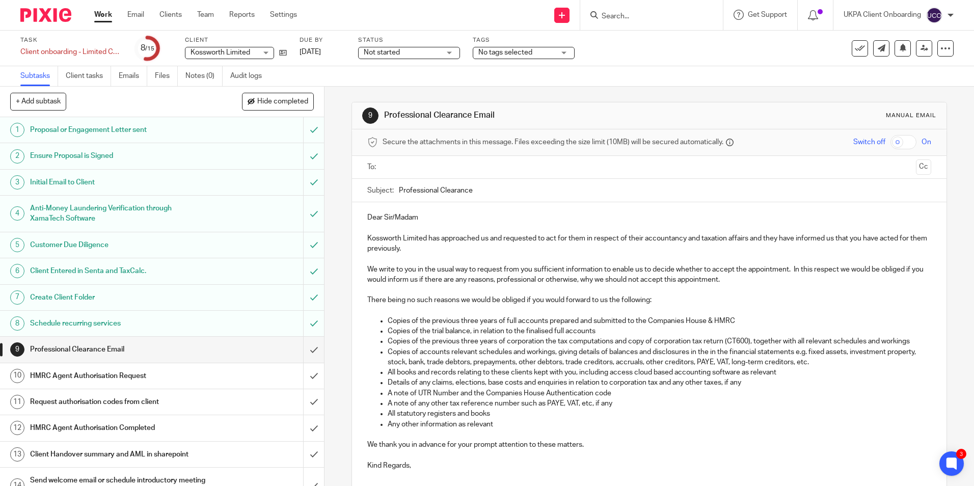
click at [617, 14] on input "Search" at bounding box center [646, 16] width 92 height 9
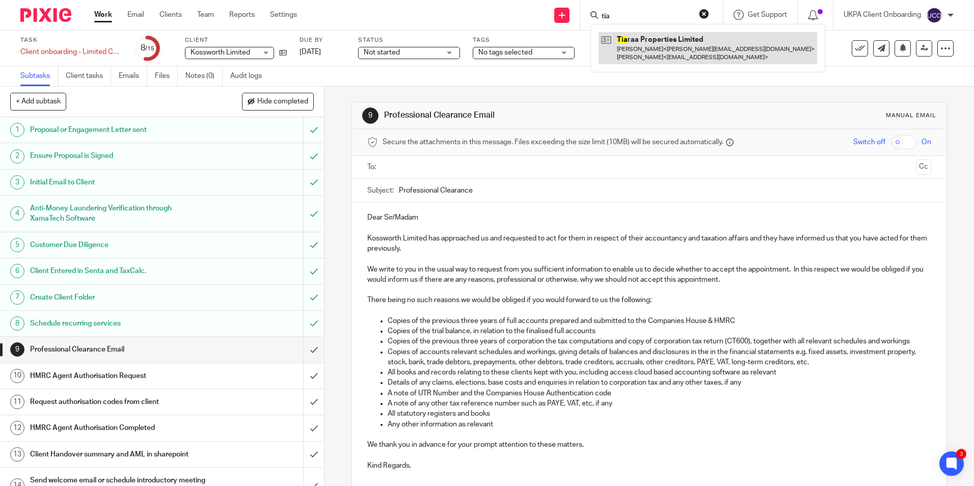
type input "tia"
click at [639, 48] on link at bounding box center [707, 48] width 218 height 32
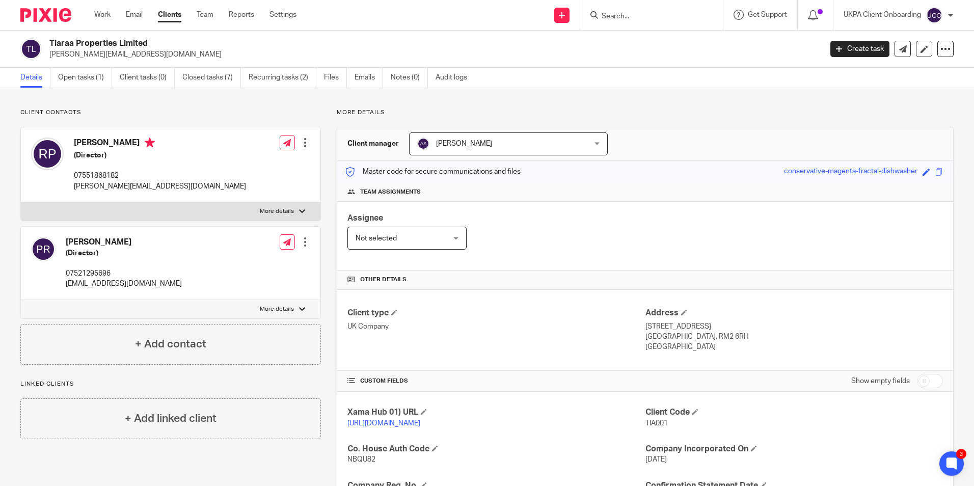
click at [642, 24] on div at bounding box center [651, 15] width 143 height 30
click at [642, 19] on input "Search" at bounding box center [646, 16] width 92 height 9
paste input "[EMAIL_ADDRESS][DOMAIN_NAME])"
click at [690, 14] on input "[EMAIL_ADDRESS][DOMAIN_NAME]" at bounding box center [646, 16] width 92 height 9
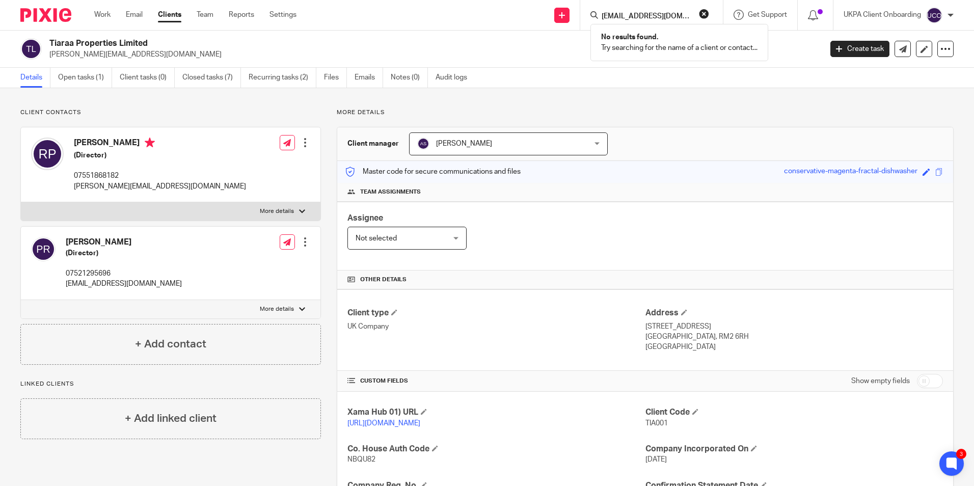
click at [690, 14] on input "[EMAIL_ADDRESS][DOMAIN_NAME]" at bounding box center [646, 16] width 92 height 9
click at [690, 14] on input "devealtd@gmail.com" at bounding box center [646, 16] width 92 height 9
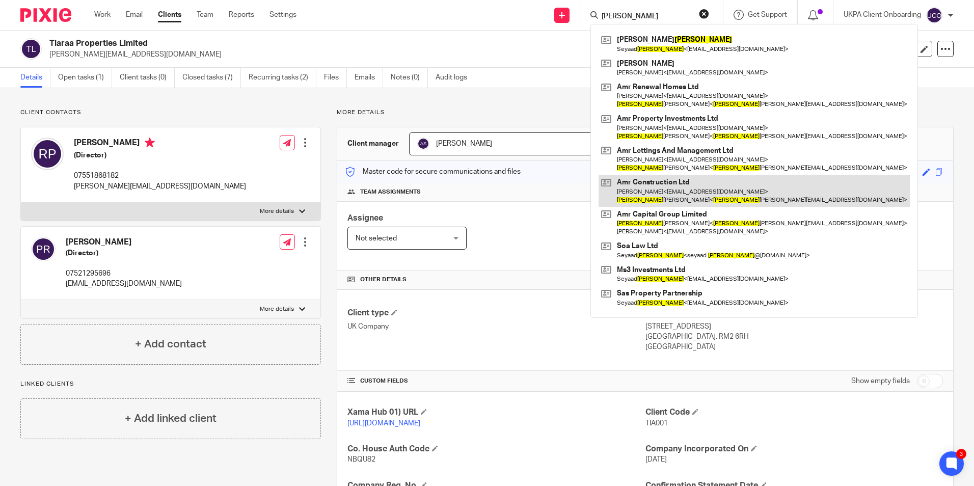
type input "arif"
click at [642, 191] on link at bounding box center [753, 191] width 311 height 32
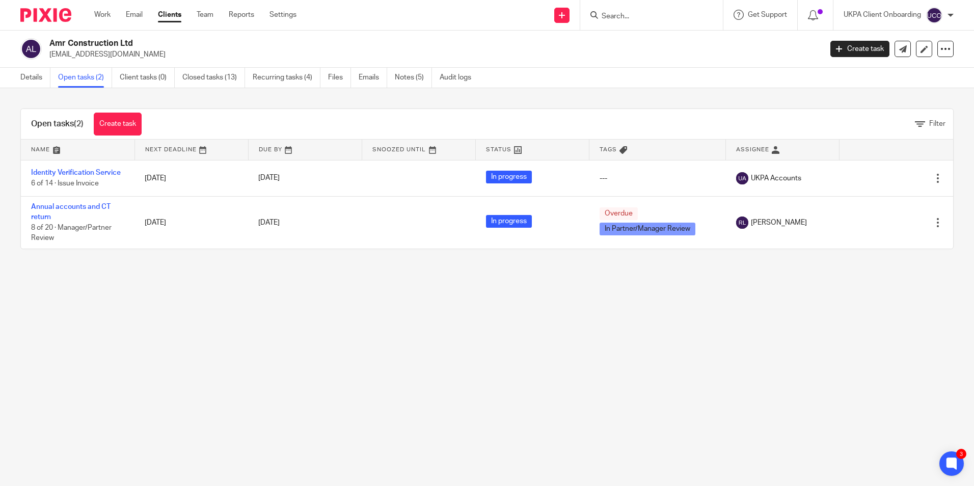
click at [651, 16] on input "Search" at bounding box center [646, 16] width 92 height 9
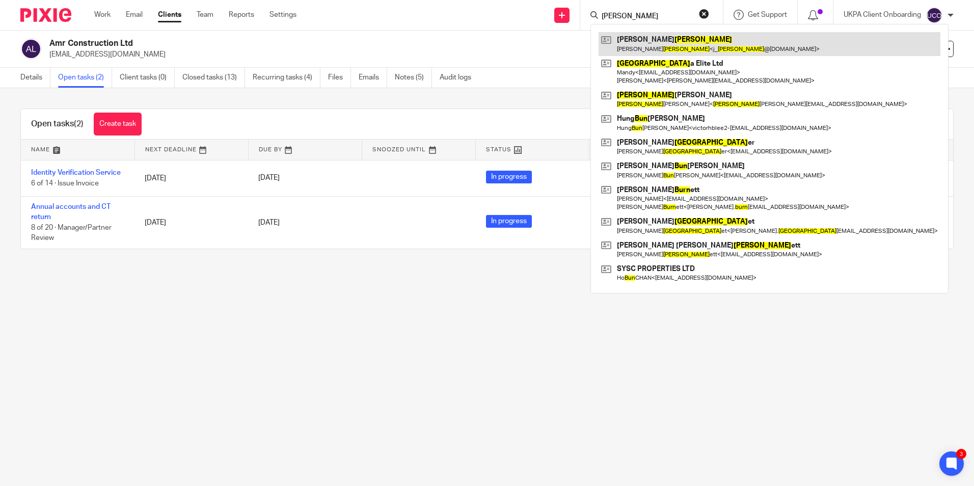
type input "bunn"
click at [644, 46] on link at bounding box center [769, 43] width 342 height 23
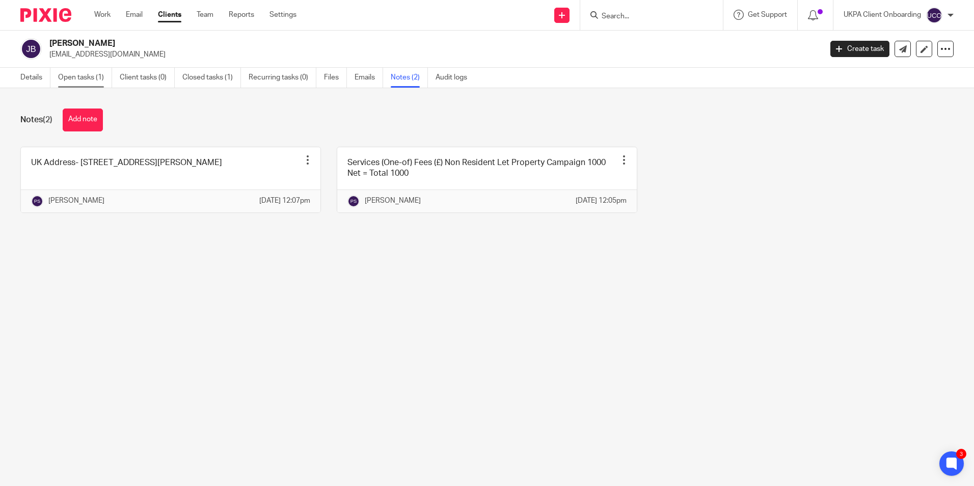
click at [88, 77] on link "Open tasks (1)" at bounding box center [85, 78] width 54 height 20
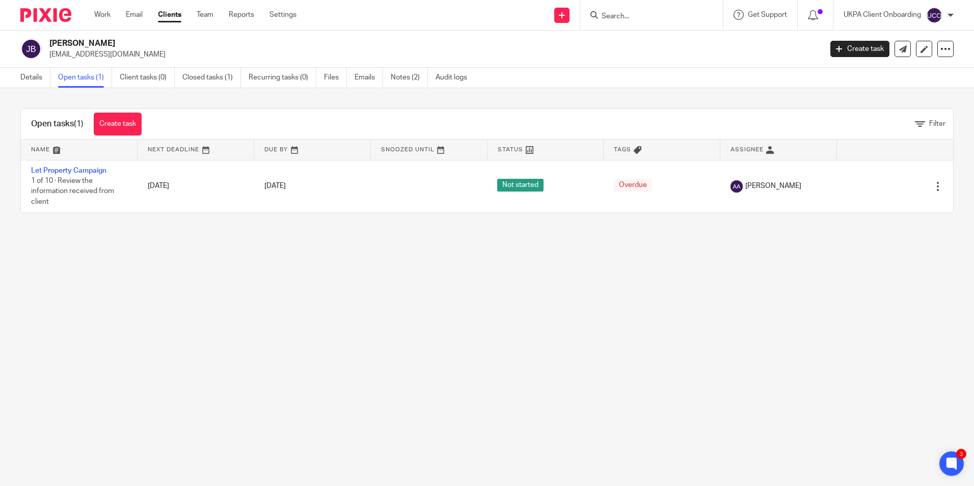
click at [475, 15] on div "Send new email Create task Add client Get Support Contact Support Help Document…" at bounding box center [643, 15] width 662 height 30
click at [32, 83] on link "Details" at bounding box center [35, 78] width 30 height 20
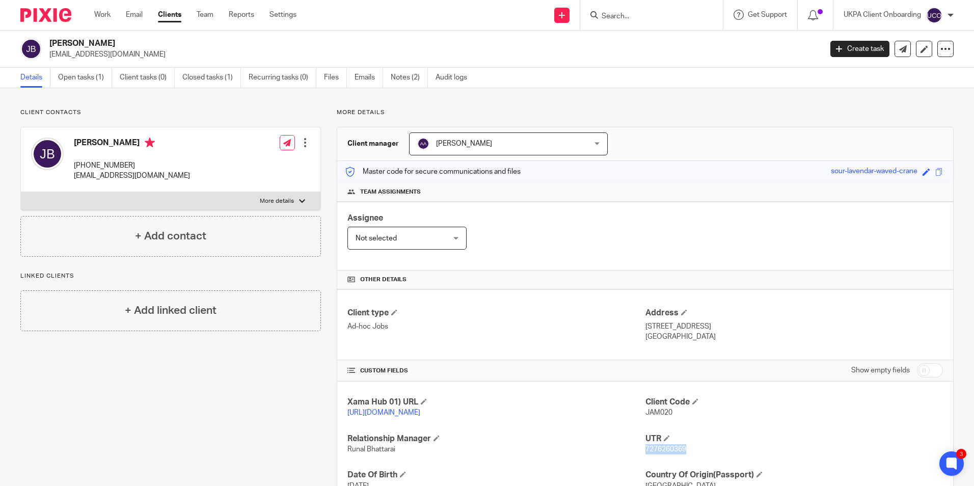
scroll to position [125, 0]
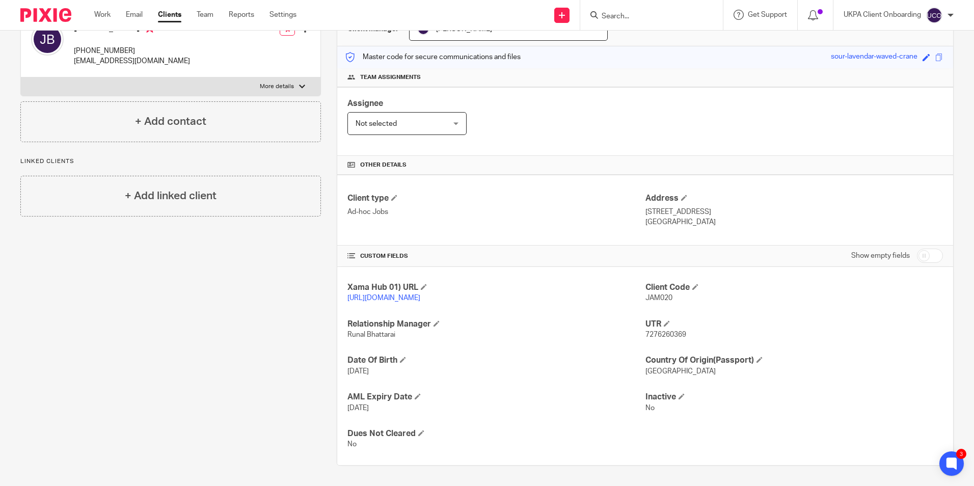
click at [666, 20] on input "Search" at bounding box center [646, 16] width 92 height 9
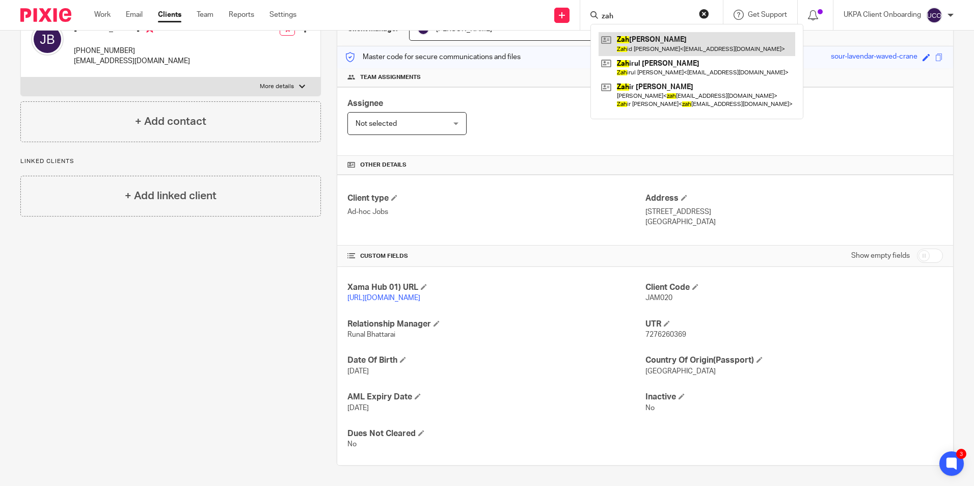
type input "zah"
click at [653, 47] on link at bounding box center [696, 43] width 197 height 23
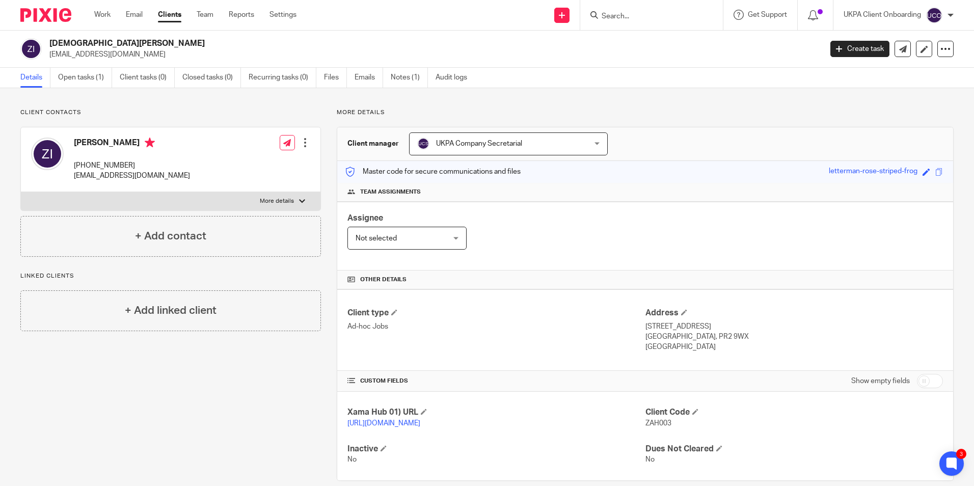
click at [623, 17] on input "Search" at bounding box center [646, 16] width 92 height 9
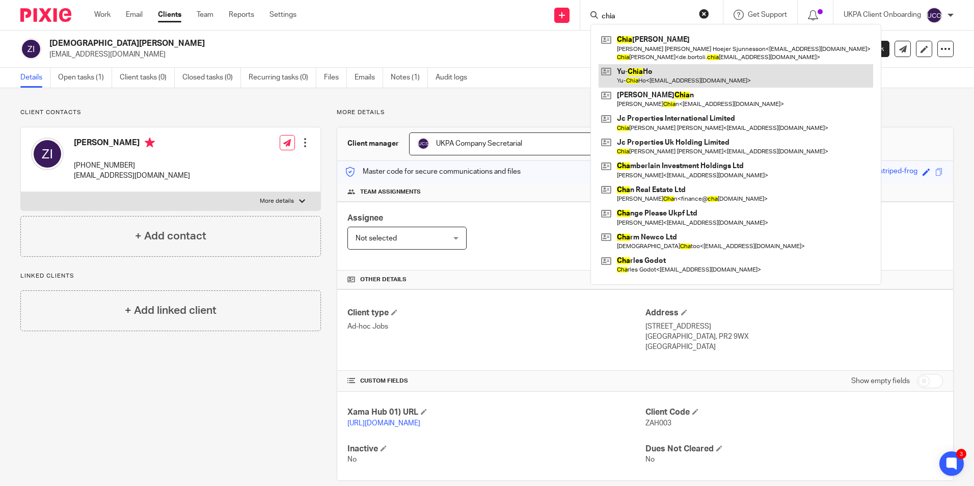
type input "chia"
click at [639, 78] on link at bounding box center [735, 75] width 275 height 23
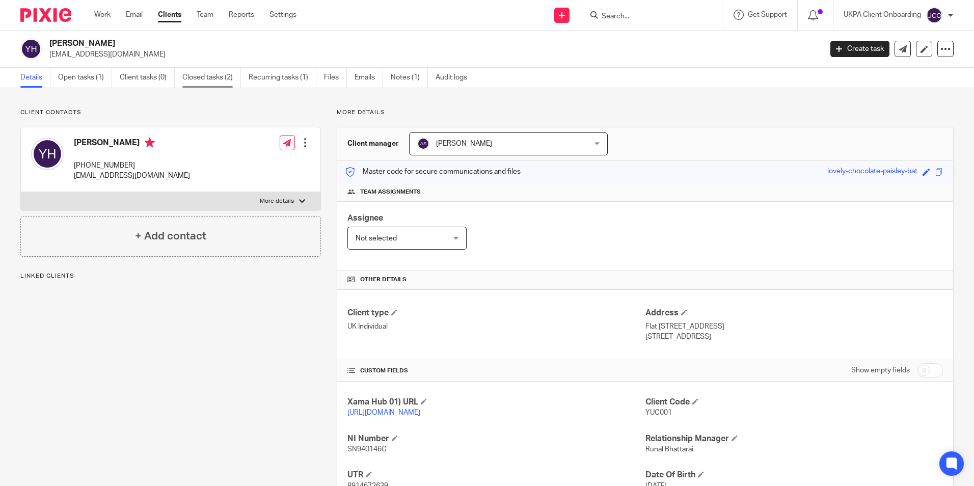
click at [207, 79] on link "Closed tasks (2)" at bounding box center [211, 78] width 59 height 20
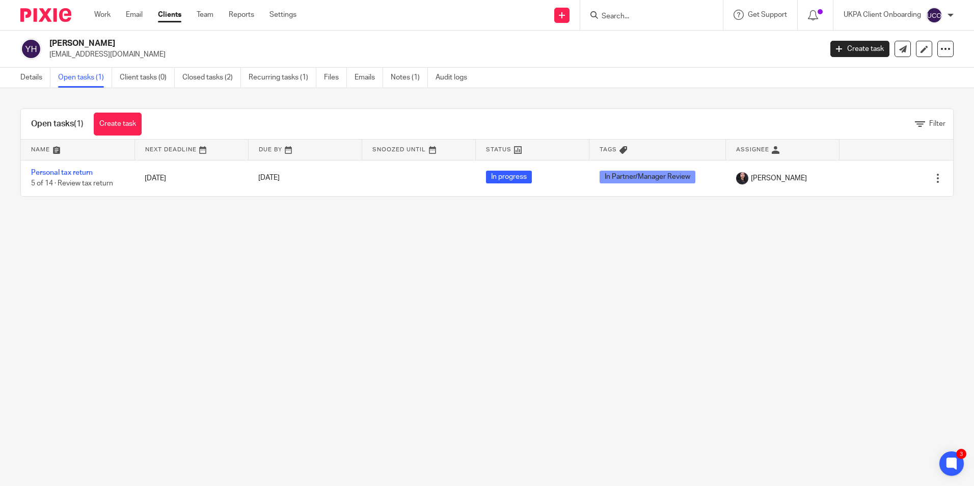
click at [629, 17] on input "Search" at bounding box center [646, 16] width 92 height 9
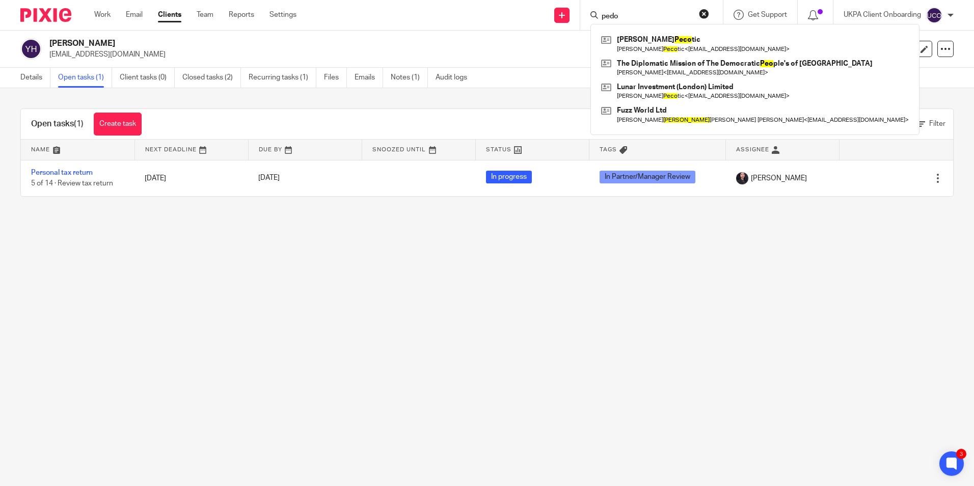
click at [644, 20] on input "pedo" at bounding box center [646, 16] width 92 height 9
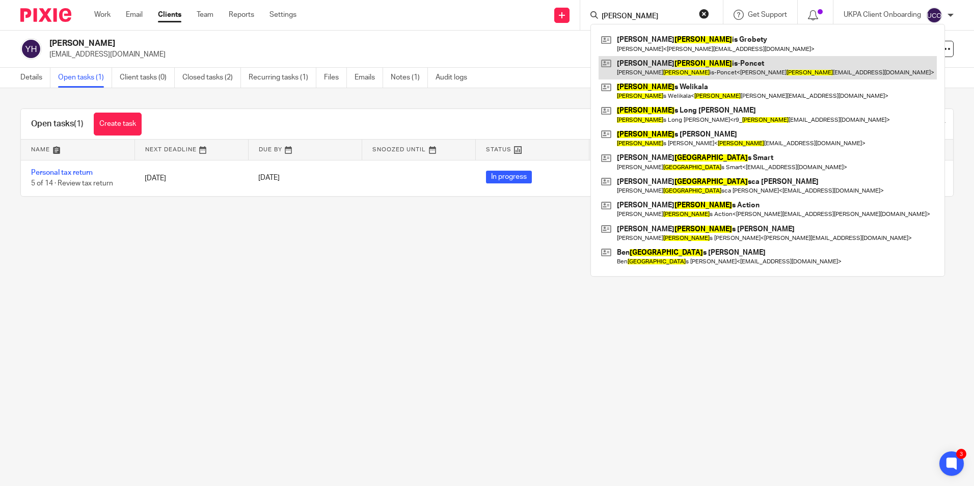
type input "franco"
click at [679, 67] on link at bounding box center [767, 67] width 338 height 23
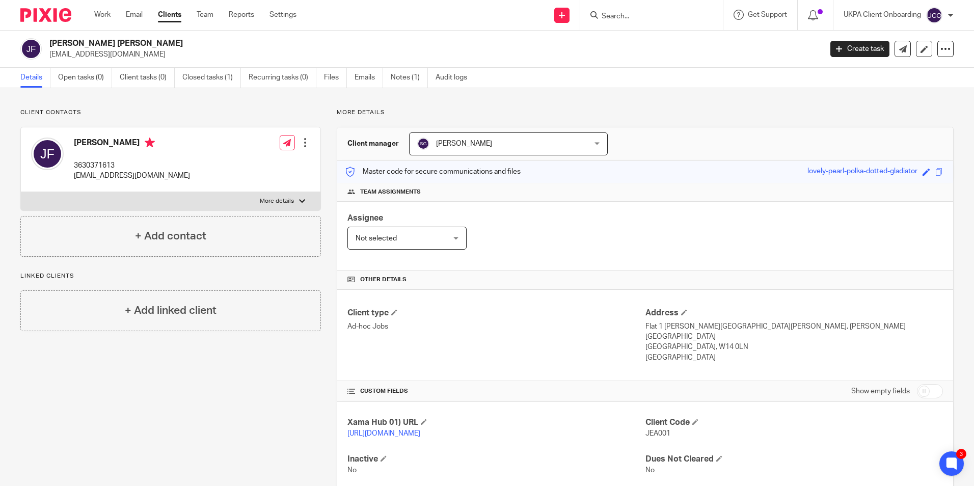
click at [652, 16] on input "Search" at bounding box center [646, 16] width 92 height 9
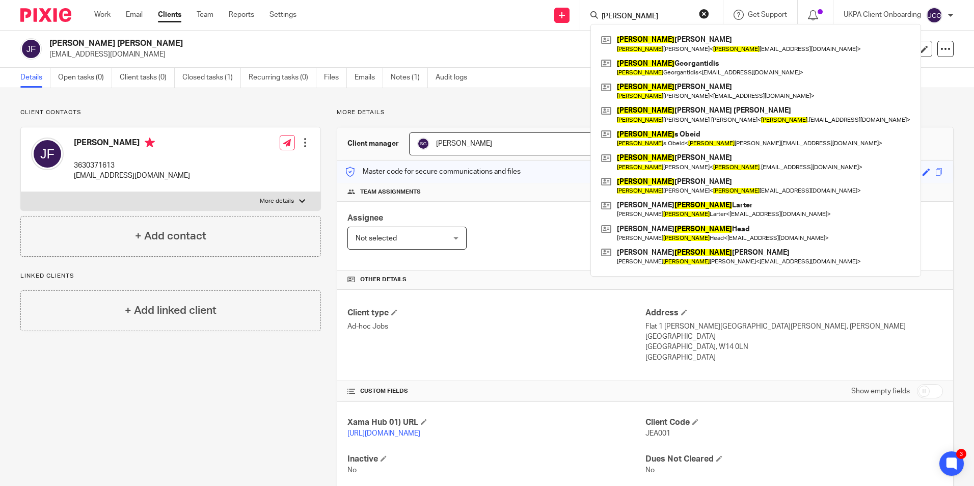
click at [646, 12] on input "[PERSON_NAME]" at bounding box center [646, 16] width 92 height 9
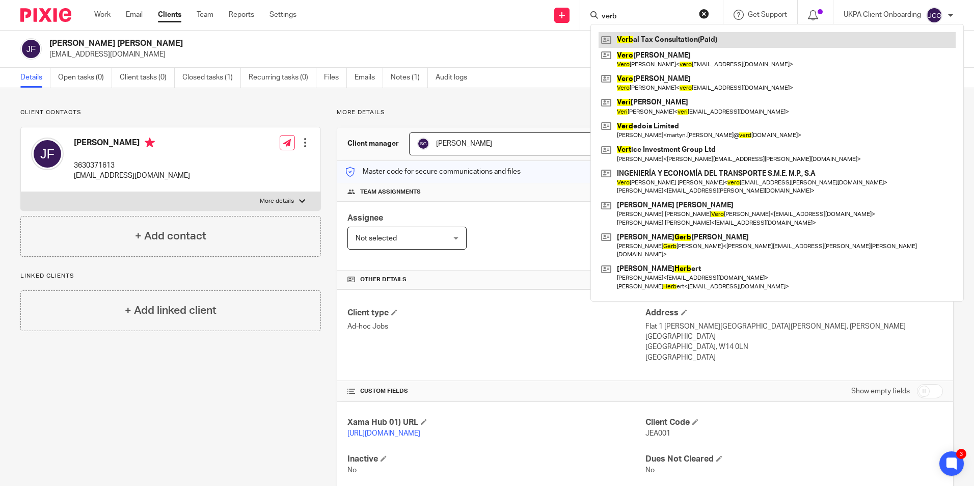
type input "verb"
click at [678, 40] on link at bounding box center [776, 39] width 357 height 15
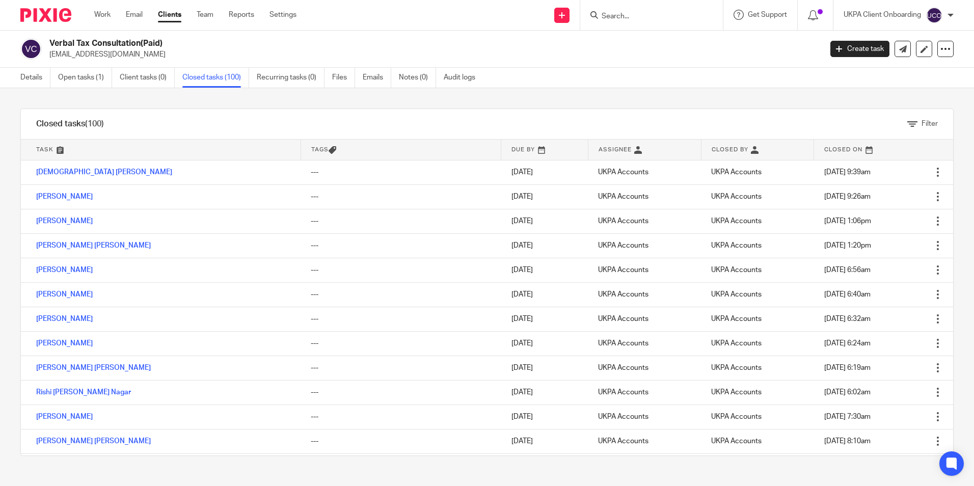
click at [68, 223] on link "[PERSON_NAME]" at bounding box center [64, 220] width 57 height 7
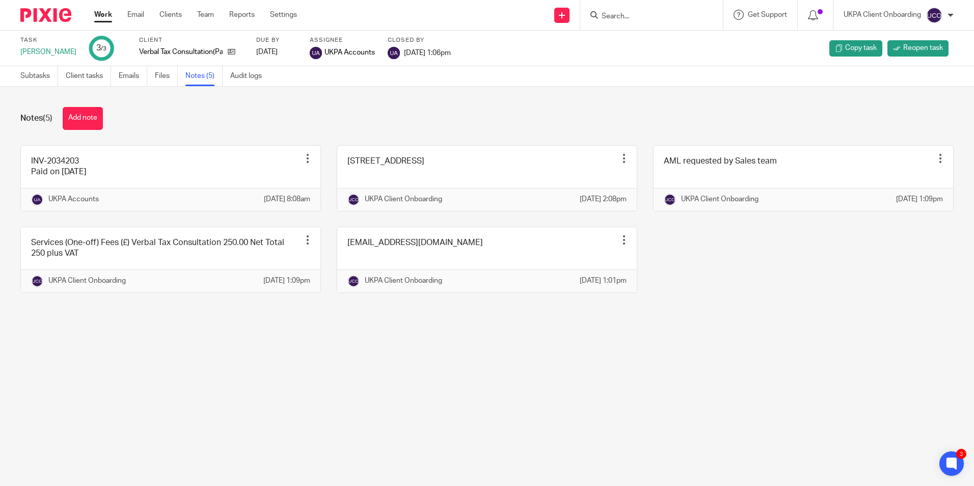
click at [634, 12] on input "Search" at bounding box center [646, 16] width 92 height 9
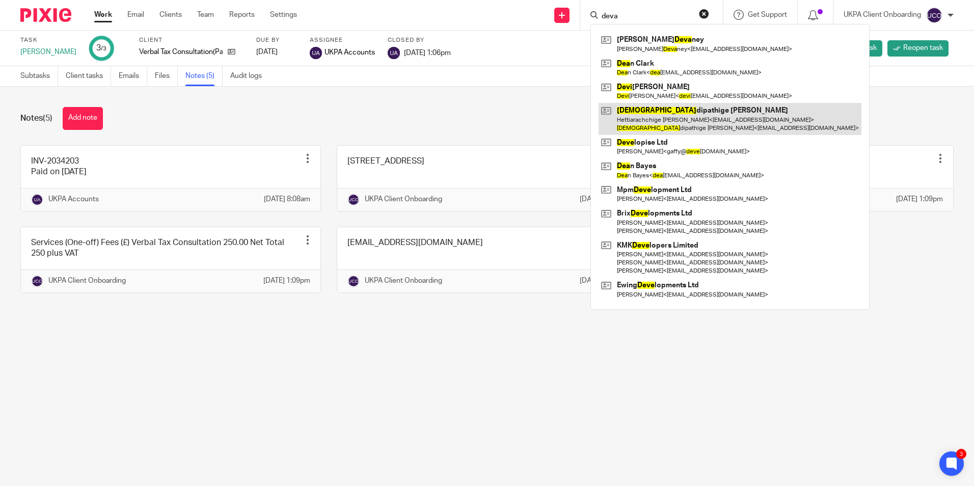
type input "deva"
click at [645, 112] on link at bounding box center [729, 119] width 263 height 32
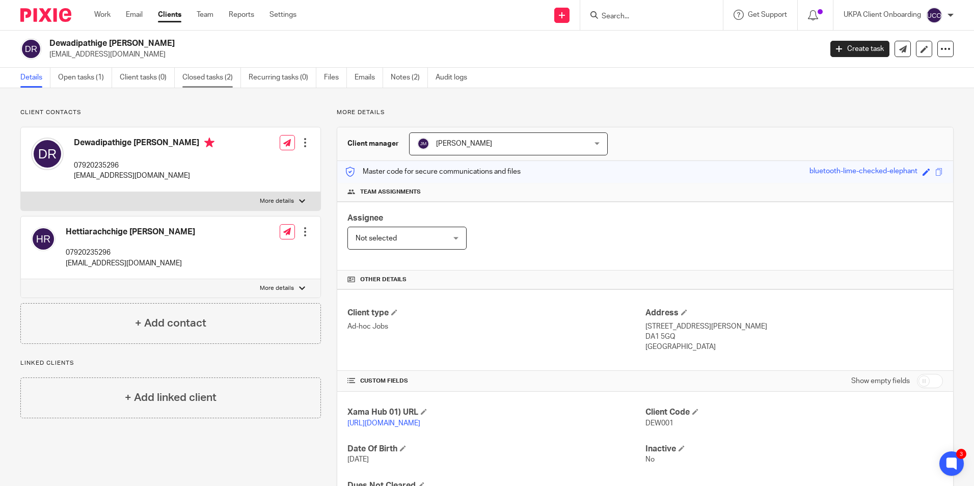
click at [211, 76] on link "Closed tasks (2)" at bounding box center [211, 78] width 59 height 20
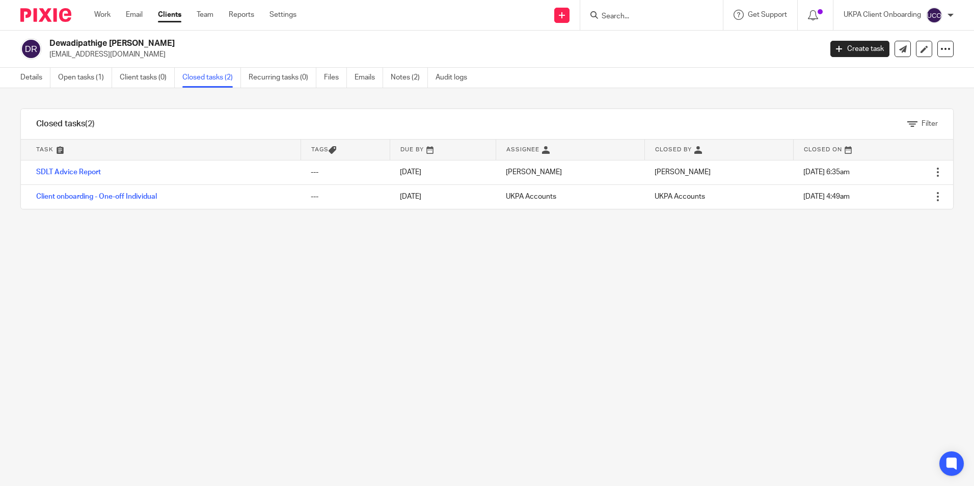
click at [637, 17] on input "Search" at bounding box center [646, 16] width 92 height 9
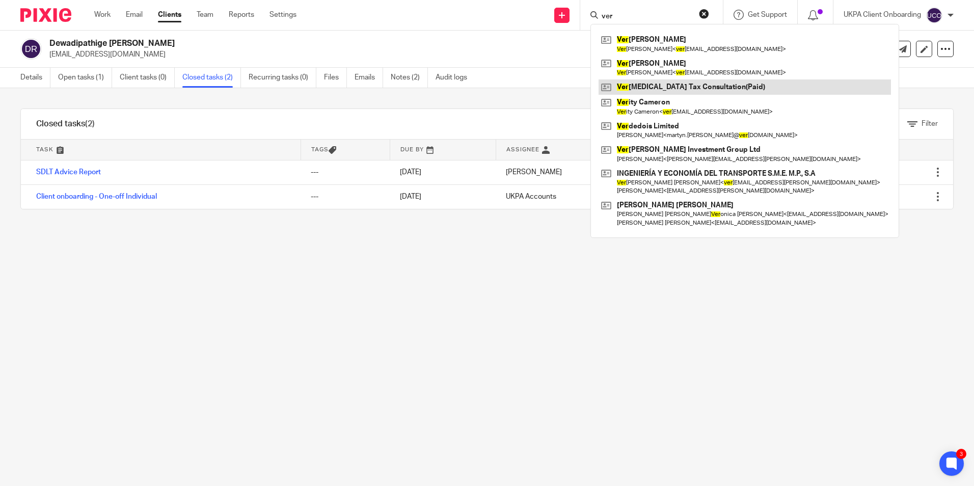
type input "ver"
click at [85, 79] on link "Open tasks (1)" at bounding box center [85, 78] width 54 height 20
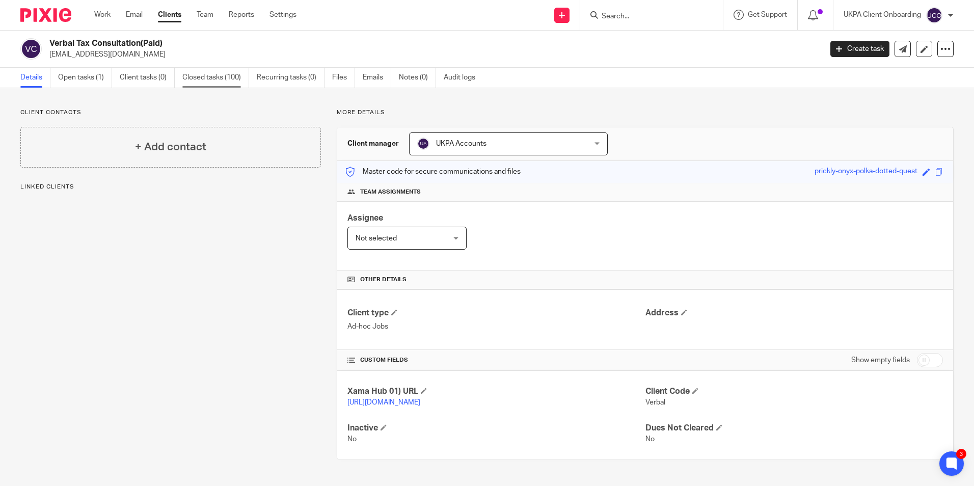
click at [204, 77] on link "Closed tasks (100)" at bounding box center [215, 78] width 67 height 20
